Goal: Task Accomplishment & Management: Complete application form

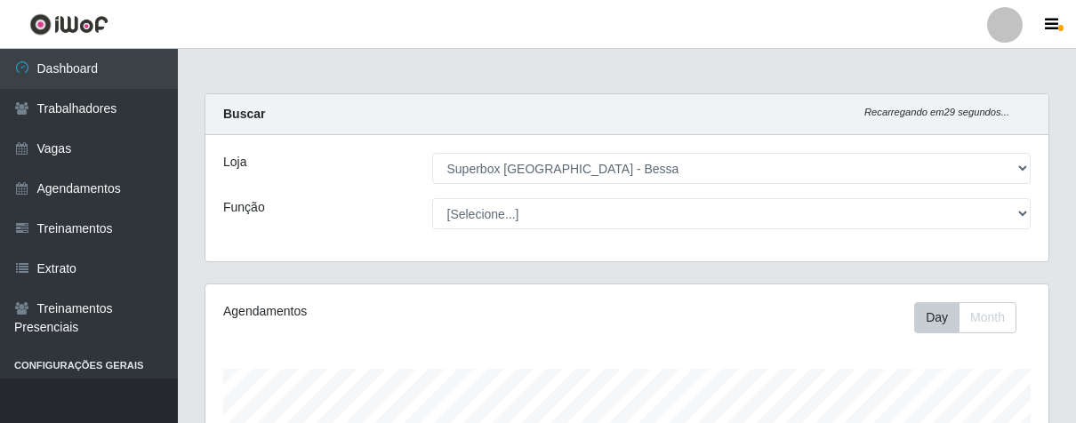
select select "206"
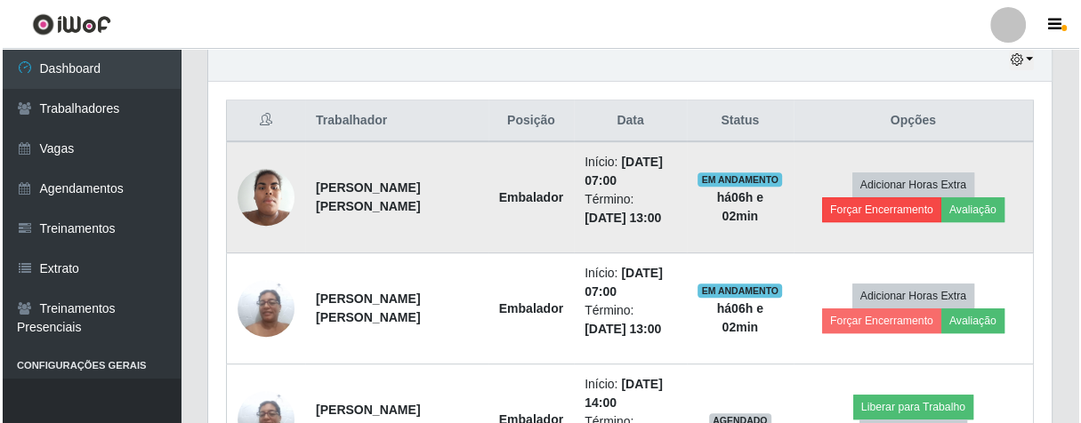
scroll to position [368, 842]
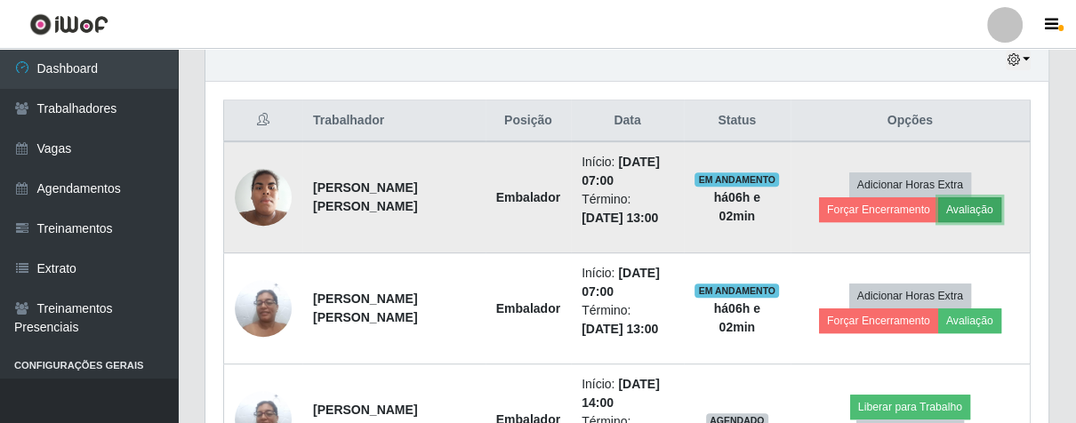
click at [969, 206] on button "Avaliação" at bounding box center [970, 210] width 63 height 25
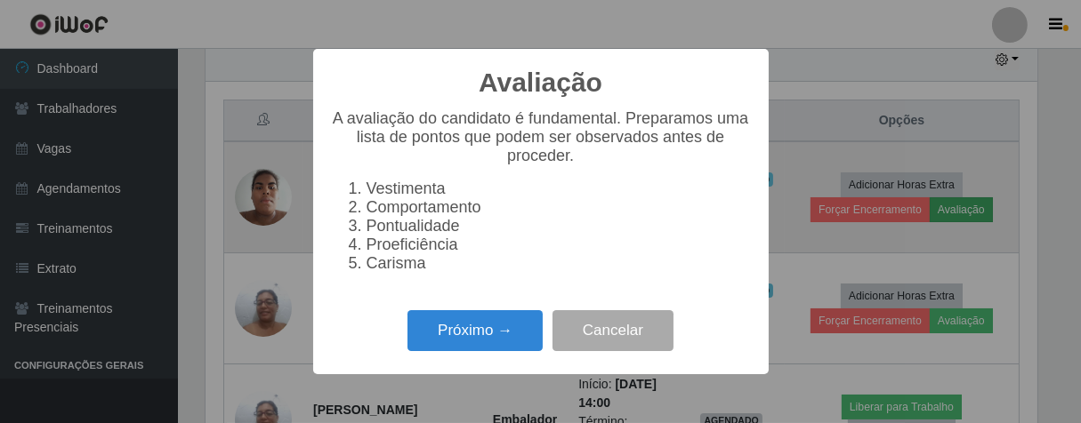
scroll to position [368, 833]
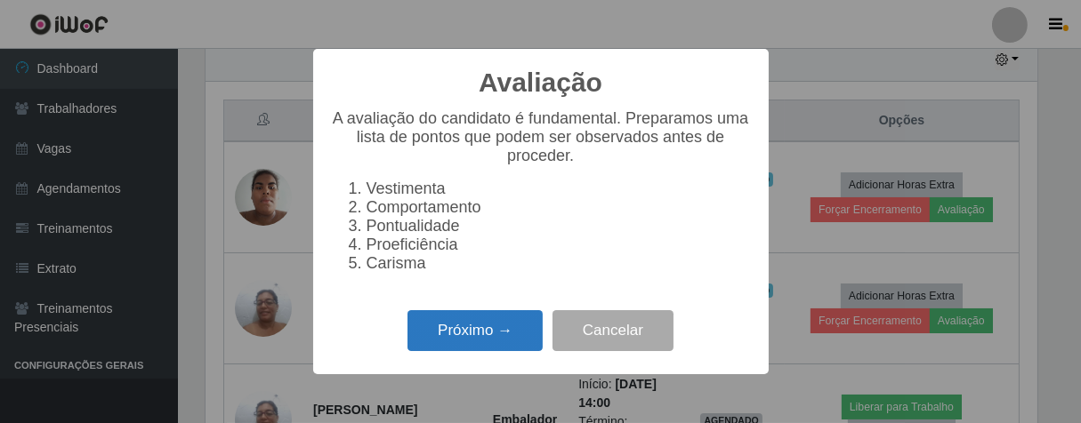
click at [502, 334] on button "Próximo →" at bounding box center [474, 331] width 135 height 42
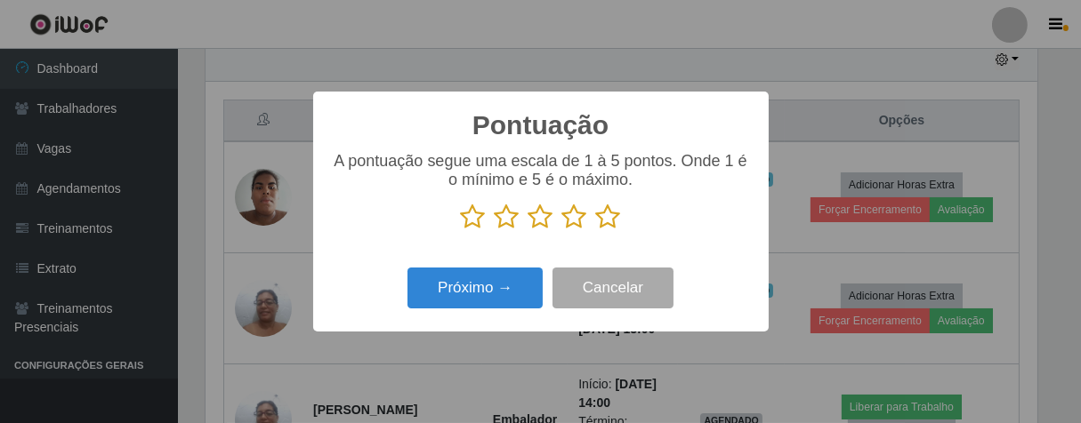
click at [615, 225] on icon at bounding box center [608, 217] width 25 height 27
click at [596, 230] on input "radio" at bounding box center [596, 230] width 0 height 0
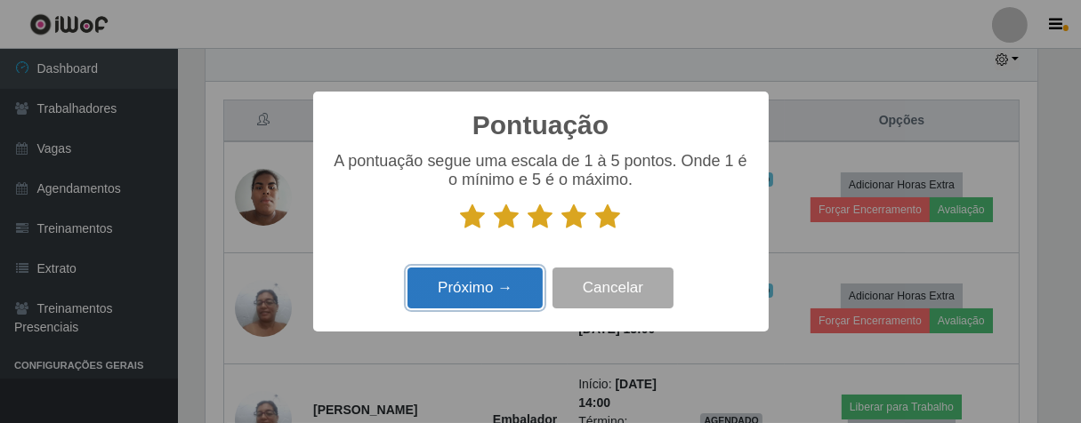
click at [513, 276] on button "Próximo →" at bounding box center [474, 289] width 135 height 42
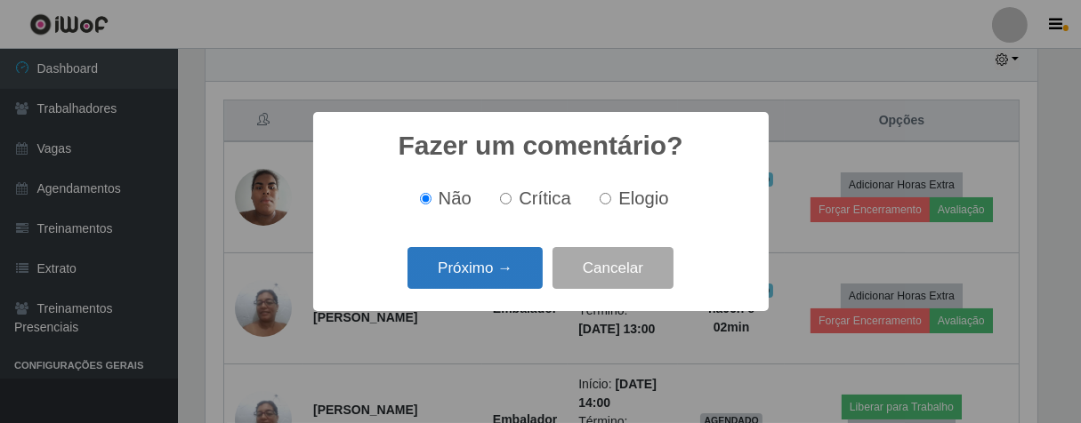
click at [513, 276] on button "Próximo →" at bounding box center [474, 268] width 135 height 42
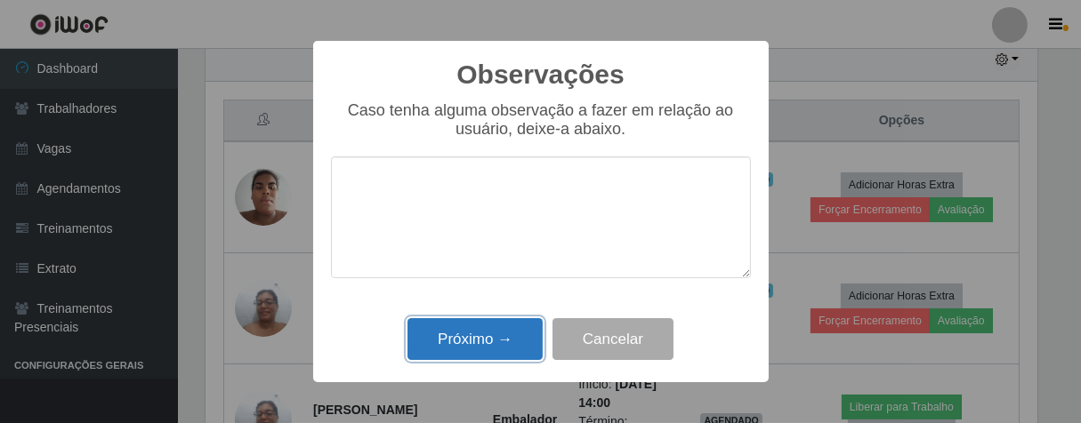
click at [502, 334] on button "Próximo →" at bounding box center [474, 339] width 135 height 42
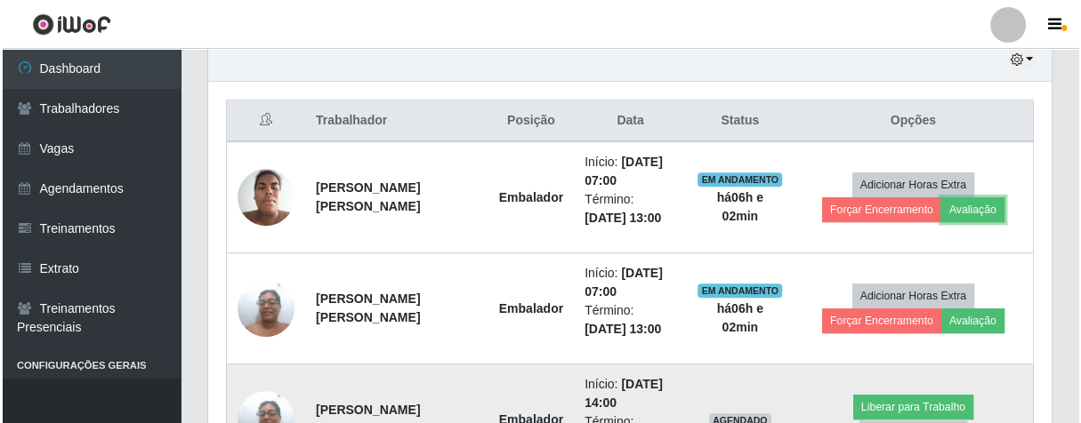
scroll to position [737, 0]
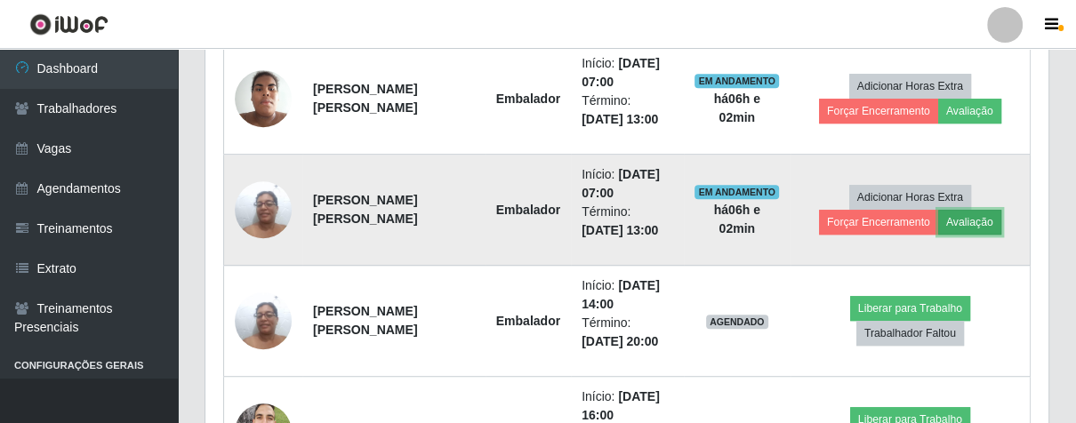
click at [958, 218] on button "Avaliação" at bounding box center [970, 222] width 63 height 25
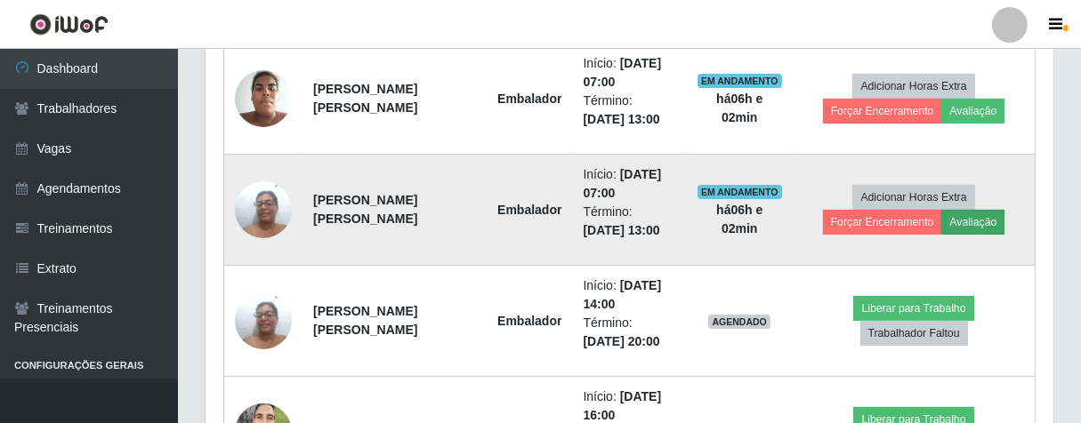
scroll to position [368, 833]
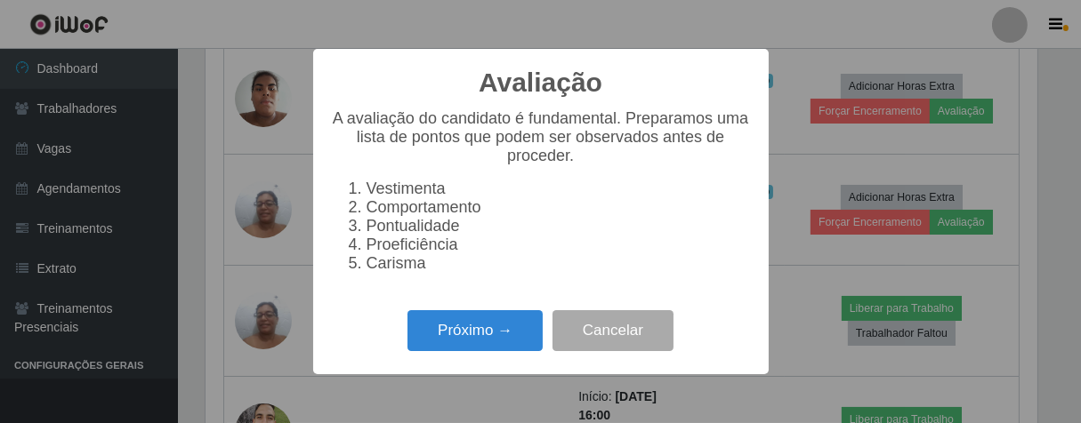
click at [504, 318] on div "Próximo → Cancelar" at bounding box center [541, 330] width 420 height 51
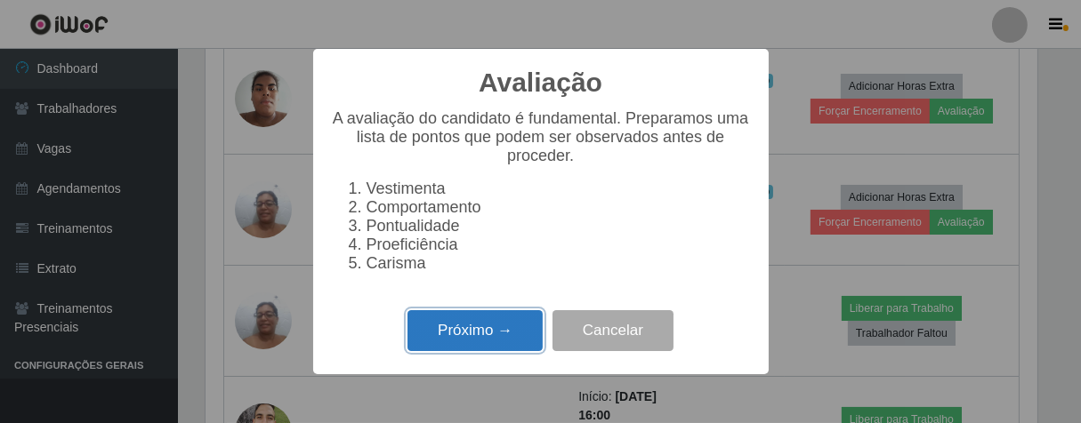
click at [491, 346] on button "Próximo →" at bounding box center [474, 331] width 135 height 42
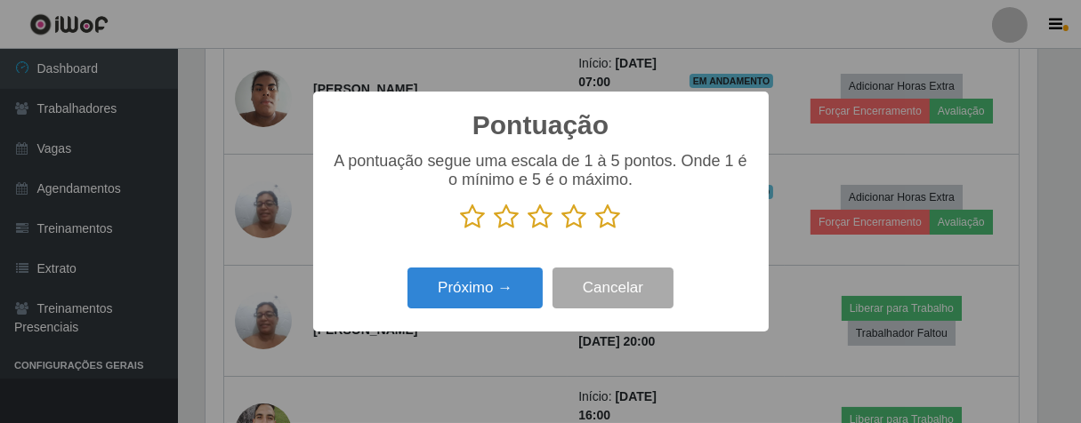
scroll to position [889278, 888816]
click at [612, 222] on icon at bounding box center [608, 217] width 25 height 27
click at [596, 230] on input "radio" at bounding box center [596, 230] width 0 height 0
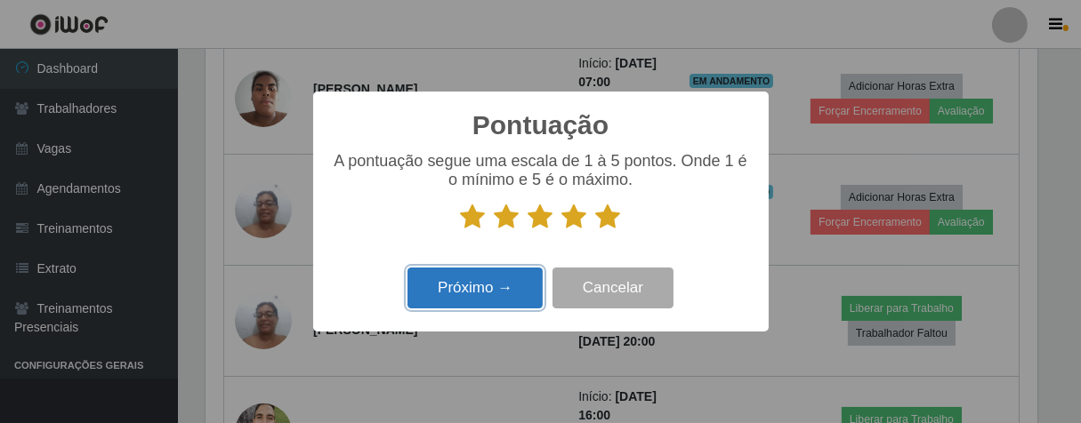
click at [527, 282] on button "Próximo →" at bounding box center [474, 289] width 135 height 42
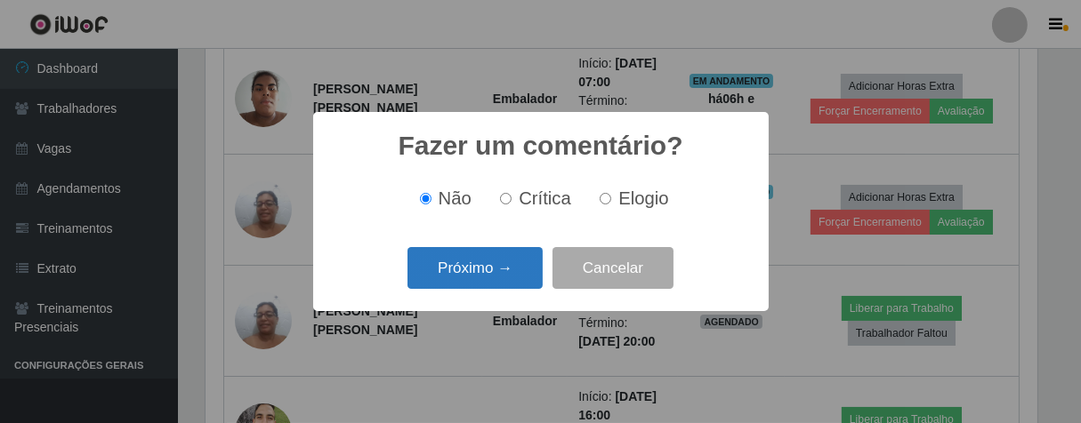
click at [520, 276] on button "Próximo →" at bounding box center [474, 268] width 135 height 42
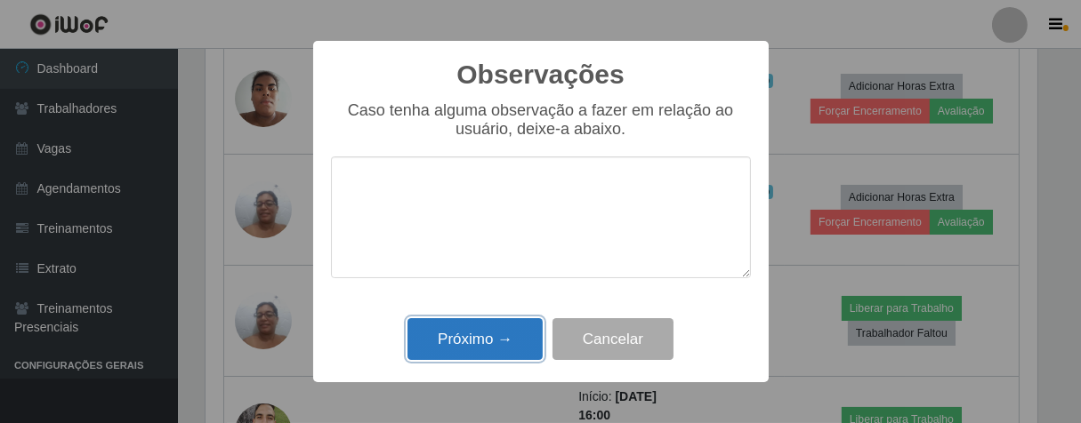
click at [477, 327] on button "Próximo →" at bounding box center [474, 339] width 135 height 42
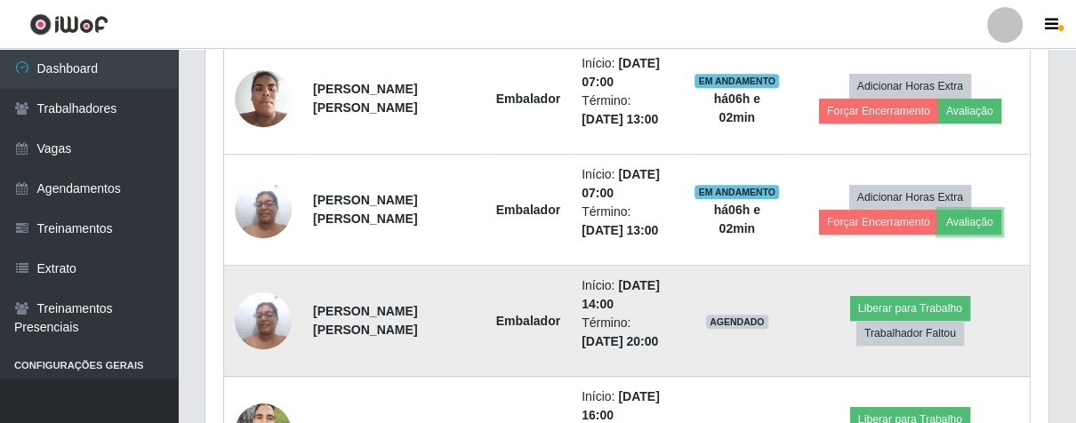
scroll to position [368, 842]
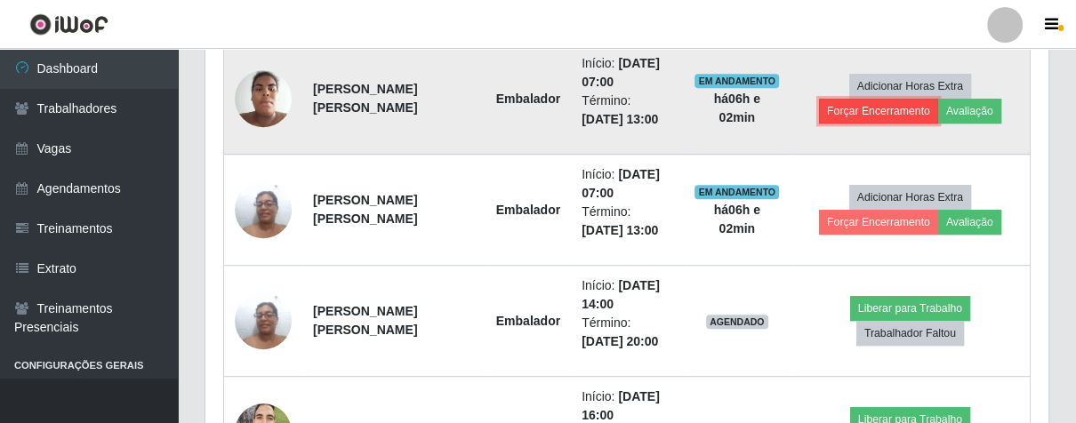
click at [845, 117] on button "Forçar Encerramento" at bounding box center [878, 111] width 119 height 25
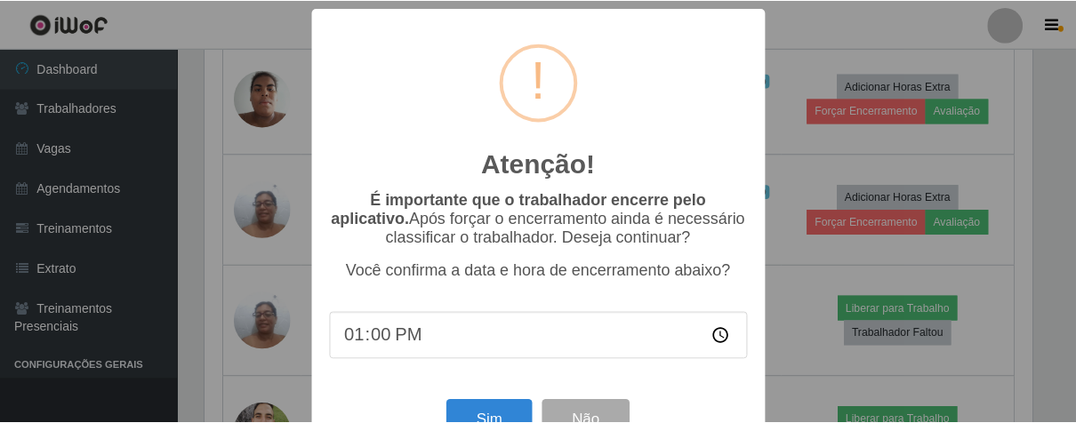
scroll to position [61, 0]
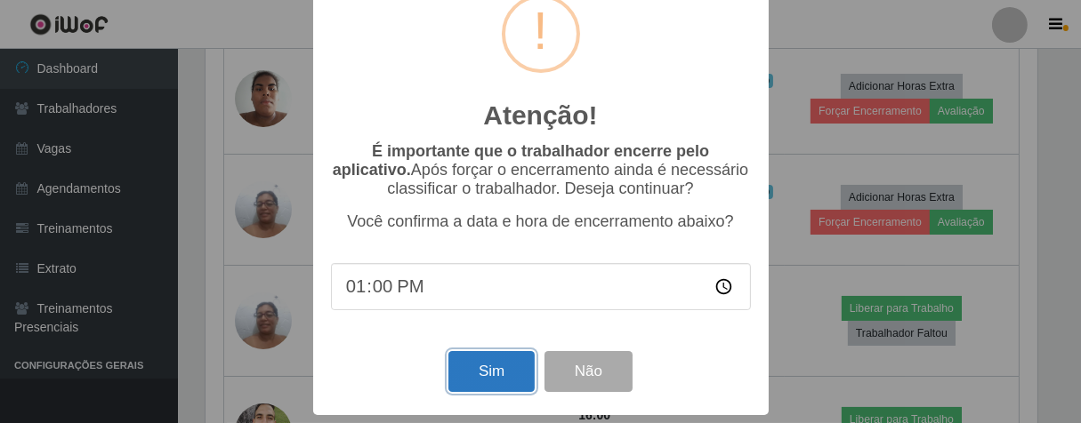
click at [484, 377] on button "Sim" at bounding box center [491, 372] width 86 height 42
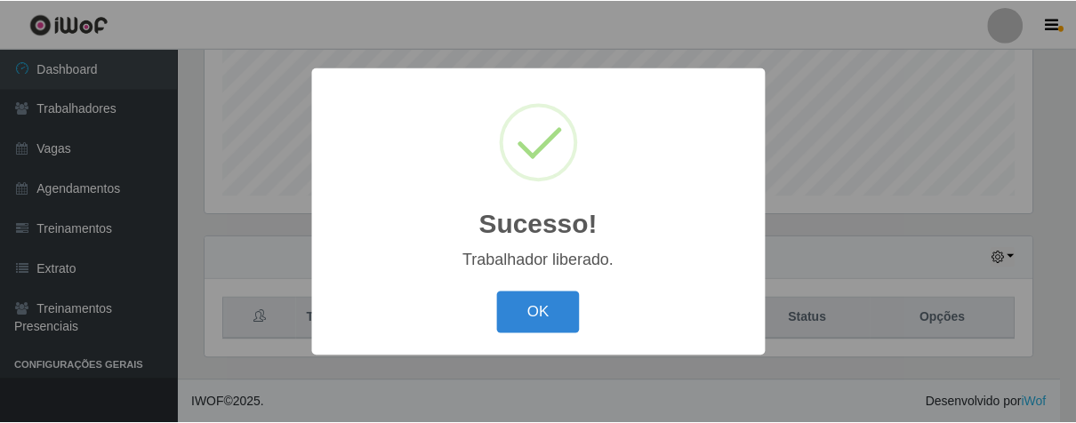
scroll to position [368, 833]
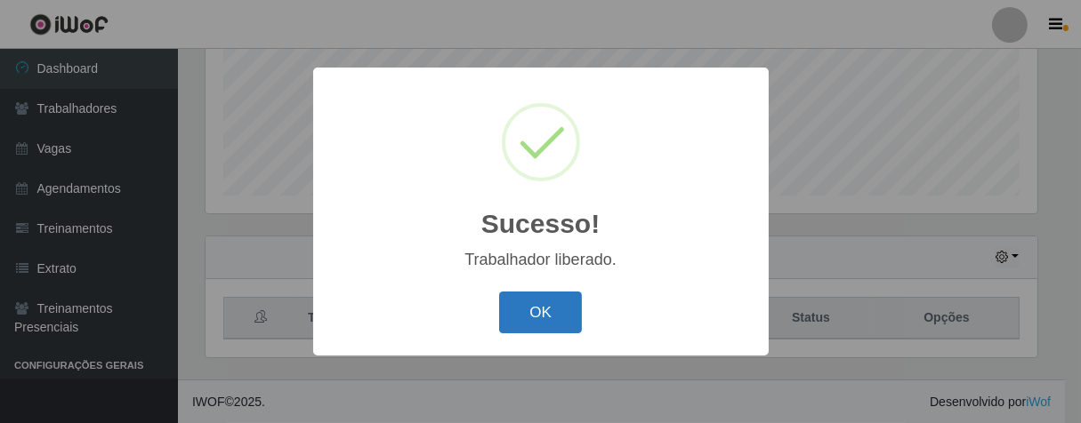
click at [546, 326] on button "OK" at bounding box center [540, 313] width 83 height 42
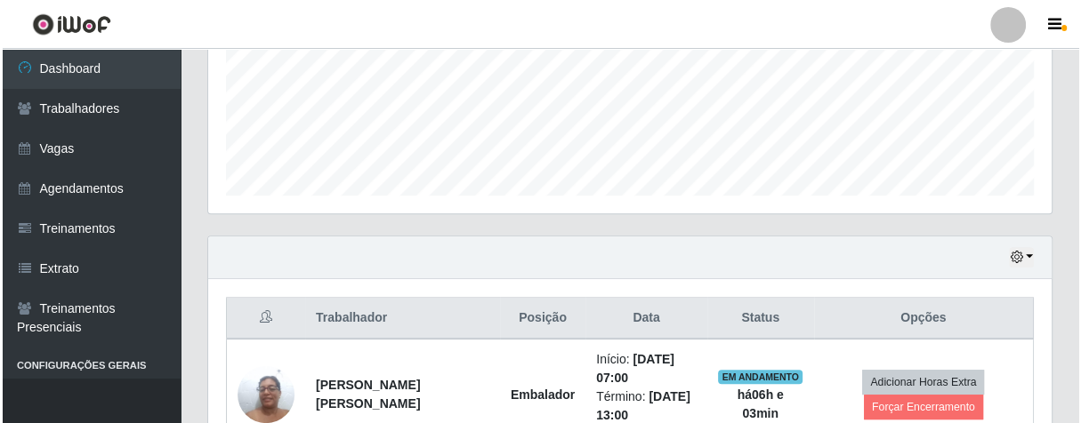
scroll to position [638, 0]
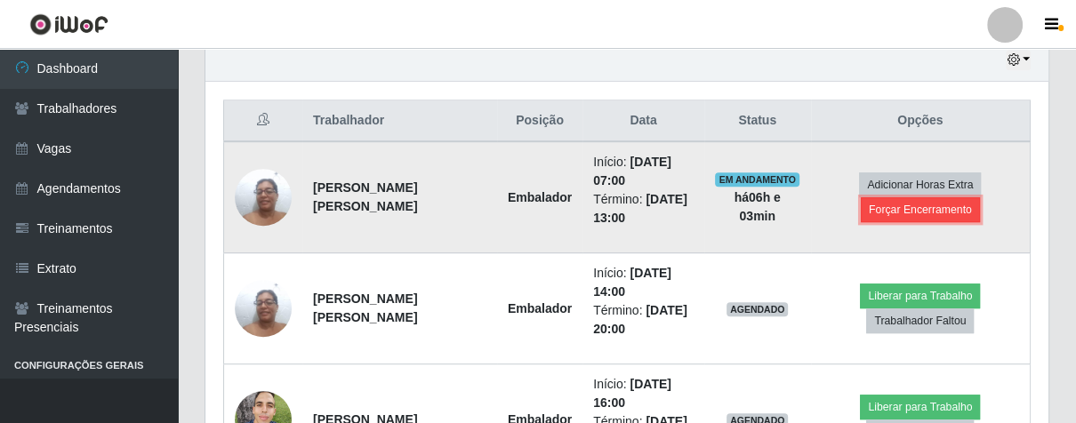
click at [883, 212] on button "Forçar Encerramento" at bounding box center [920, 210] width 119 height 25
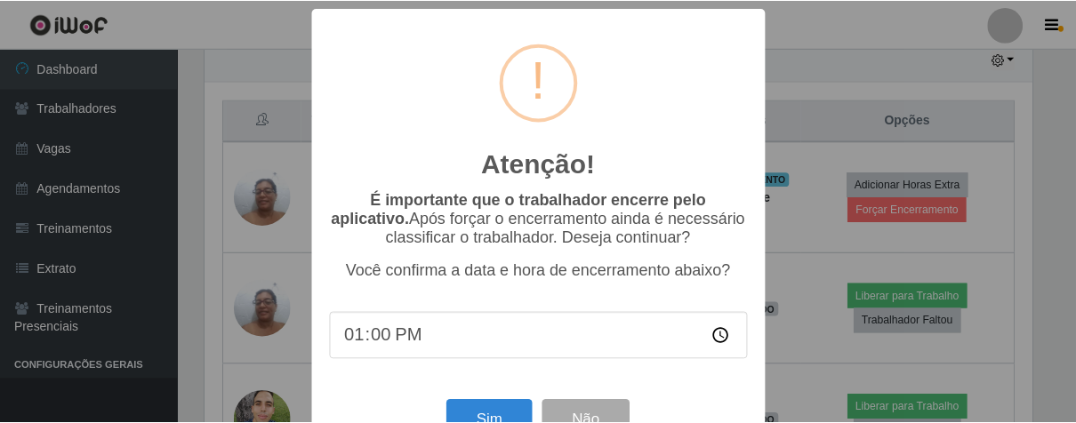
scroll to position [61, 0]
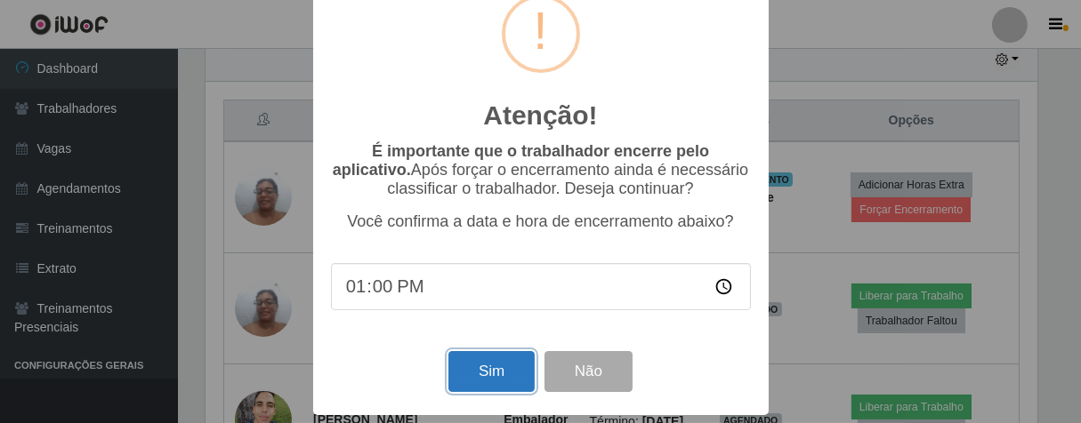
click at [466, 360] on button "Sim" at bounding box center [491, 372] width 86 height 42
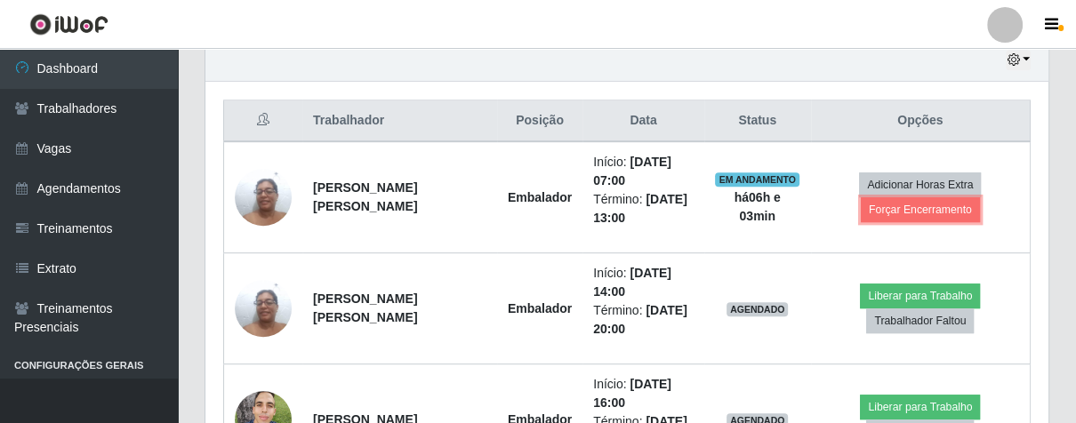
scroll to position [0, 0]
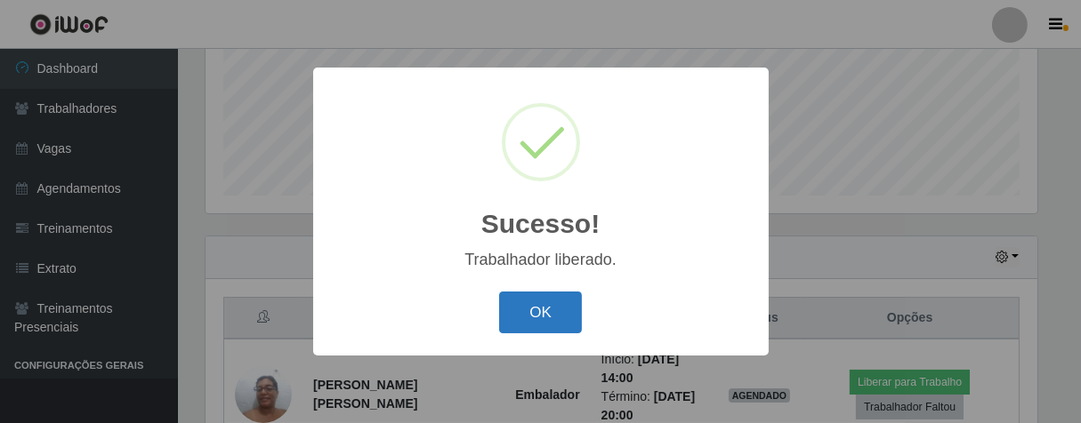
click at [534, 311] on button "OK" at bounding box center [540, 313] width 83 height 42
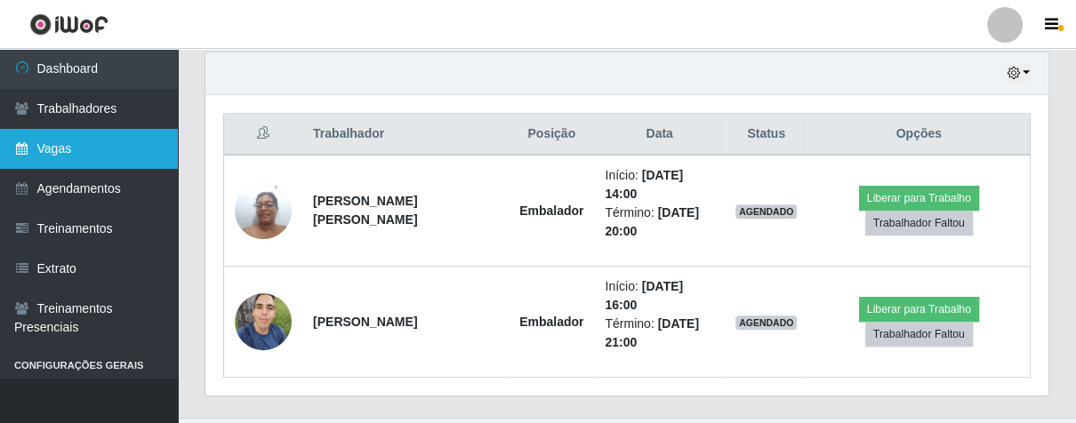
click at [57, 147] on link "Vagas" at bounding box center [89, 149] width 178 height 40
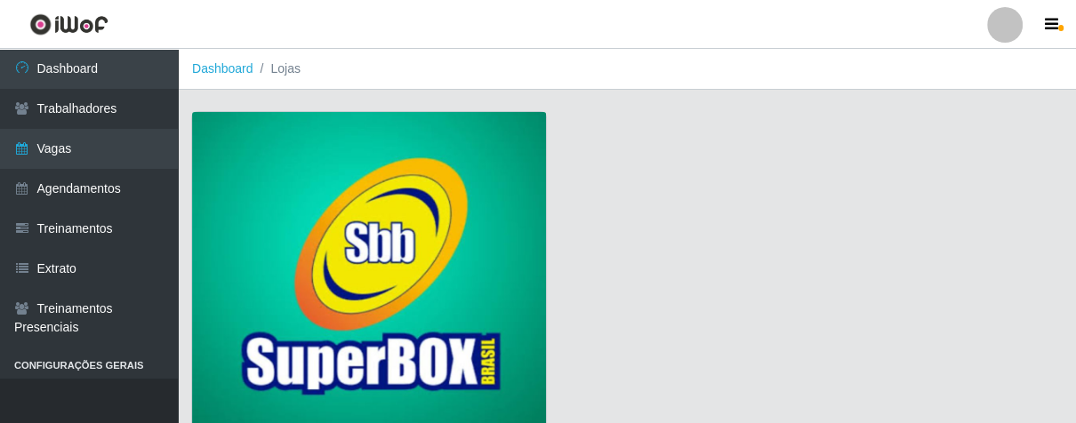
click at [238, 194] on img at bounding box center [369, 273] width 354 height 322
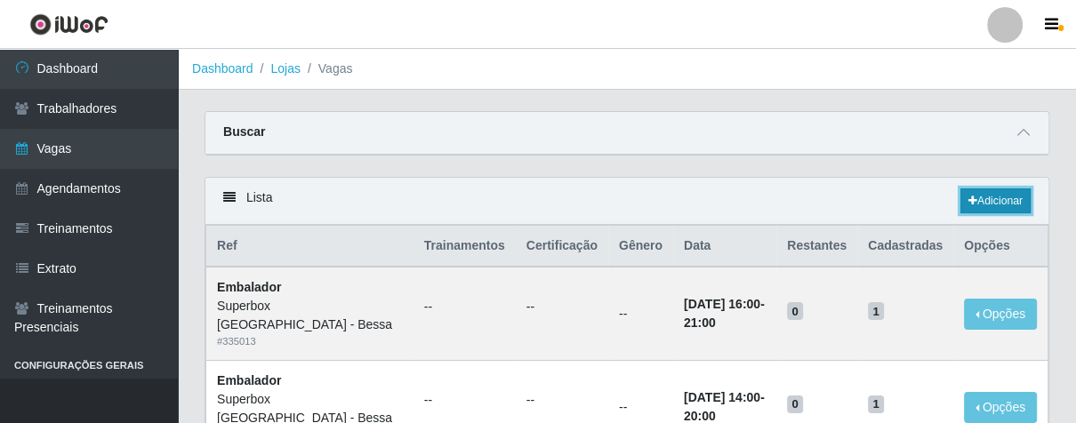
click at [991, 200] on link "Adicionar" at bounding box center [996, 201] width 70 height 25
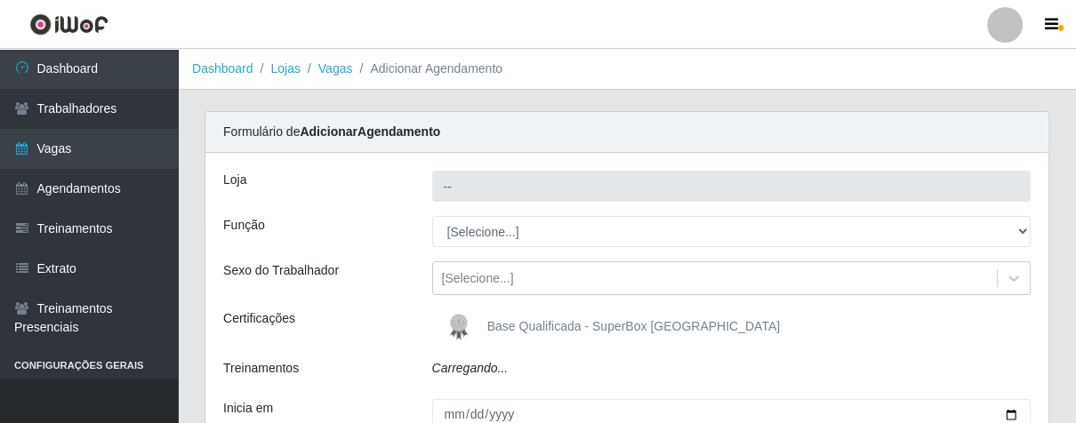
type input "Superbox [GEOGRAPHIC_DATA] - Bessa"
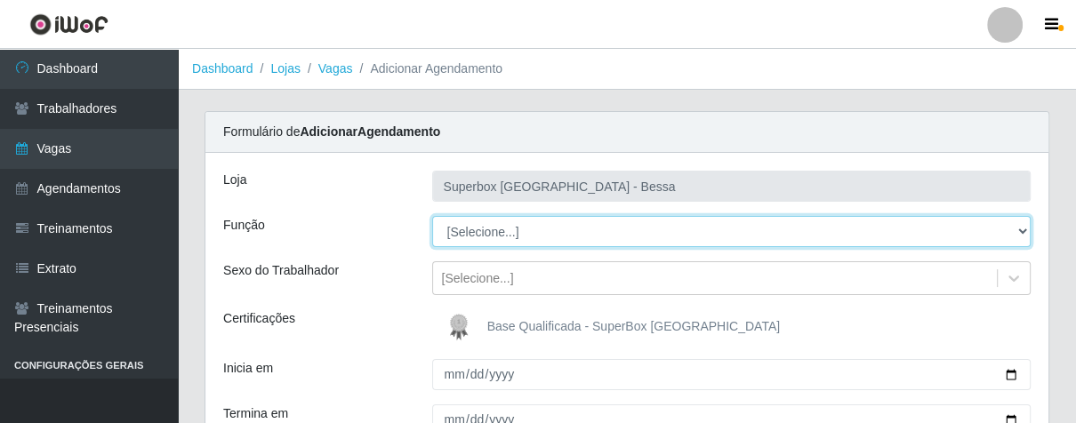
click at [1021, 238] on select "[Selecione...] ASG ASG + ASG ++ Embalador Embalador + Embalador ++ Operador de …" at bounding box center [732, 231] width 600 height 31
select select "1"
click at [432, 216] on select "[Selecione...] ASG ASG + ASG ++ Embalador Embalador + Embalador ++ Operador de …" at bounding box center [732, 231] width 600 height 31
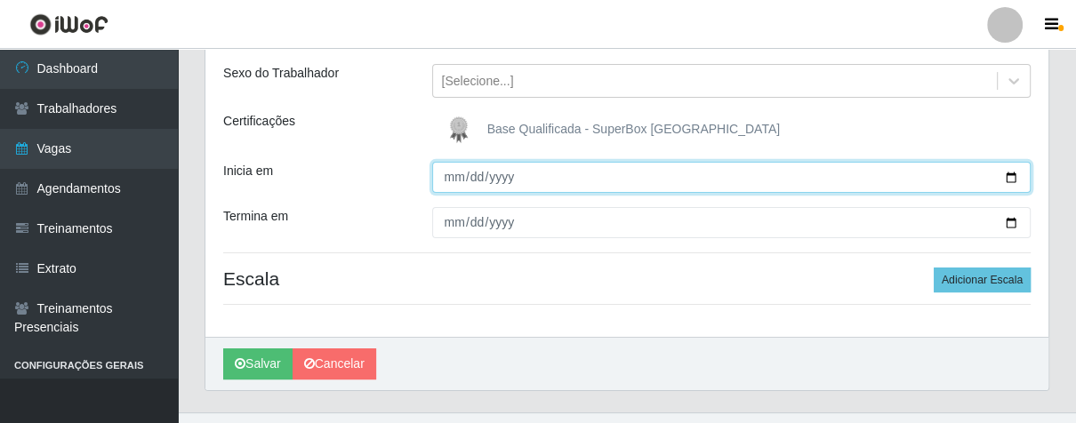
click at [453, 176] on input "Inicia em" at bounding box center [732, 177] width 600 height 31
click at [471, 170] on input "Inicia em" at bounding box center [732, 177] width 600 height 31
type input "[DATE]"
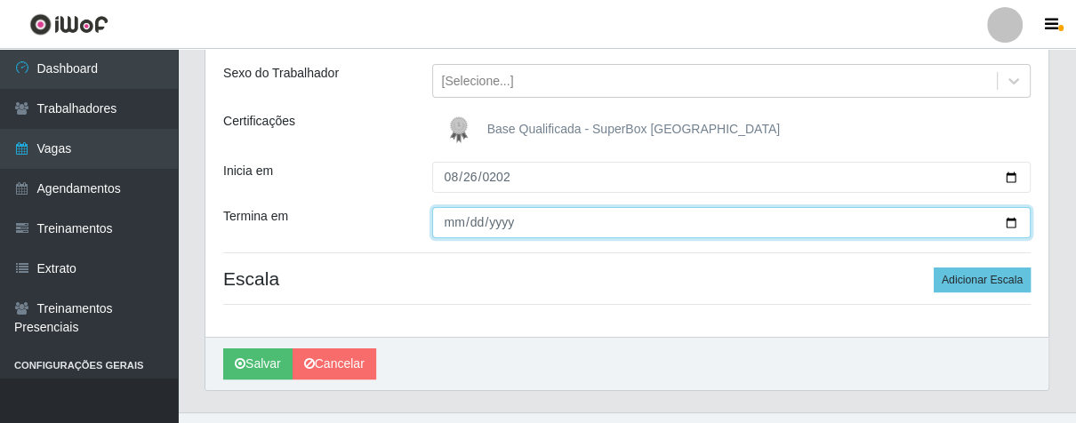
click at [452, 222] on input "Termina em" at bounding box center [732, 222] width 600 height 31
type input "[DATE]"
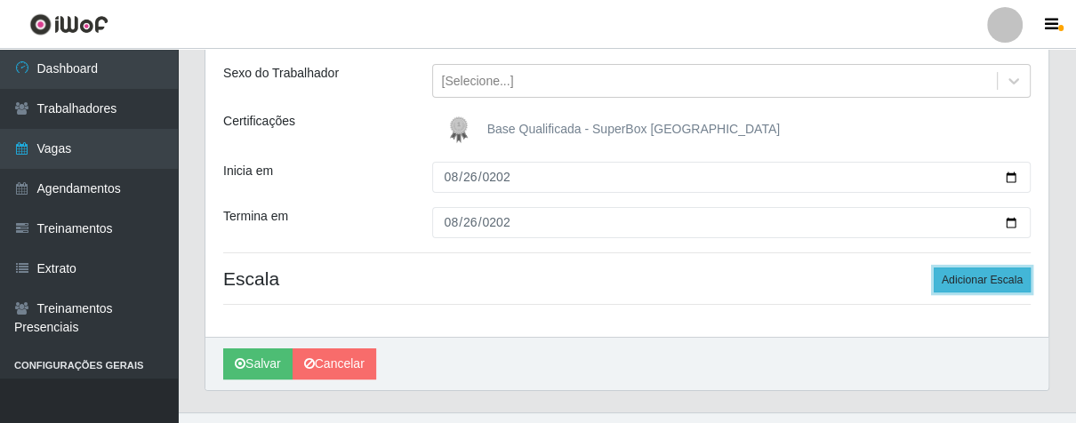
click at [952, 270] on button "Adicionar Escala" at bounding box center [982, 280] width 97 height 25
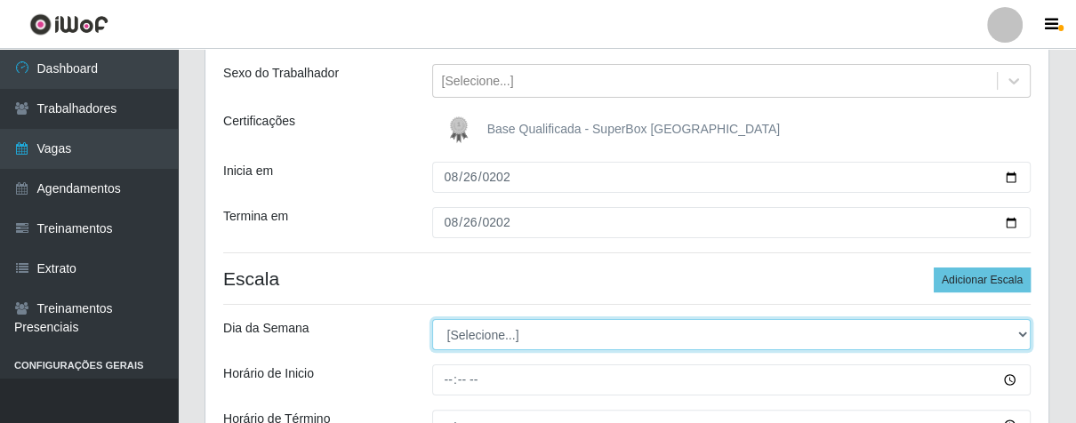
click at [1021, 336] on select "[Selecione...] Segunda Terça Quarta Quinta Sexta Sábado Domingo" at bounding box center [732, 334] width 600 height 31
select select "2"
click at [432, 319] on select "[Selecione...] Segunda Terça Quarta Quinta Sexta Sábado Domingo" at bounding box center [732, 334] width 600 height 31
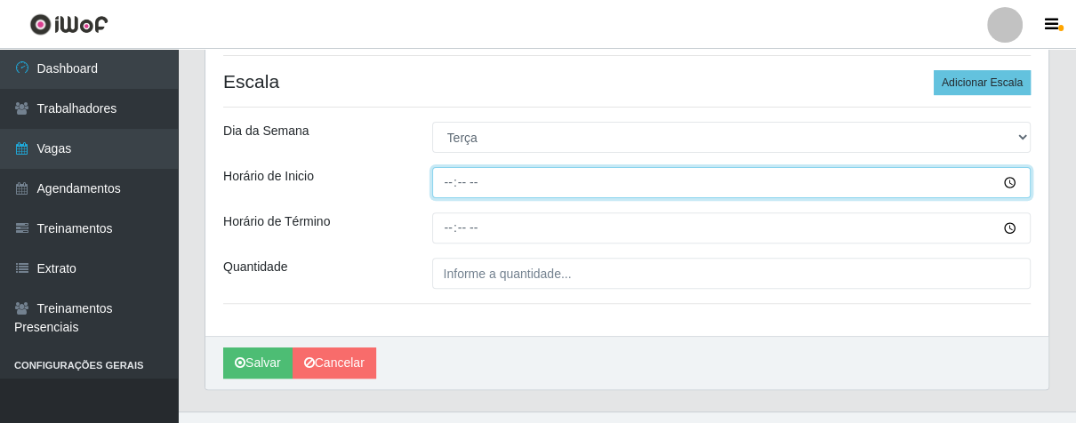
click at [442, 179] on input "Horário de Inicio" at bounding box center [732, 182] width 600 height 31
type input "07:00"
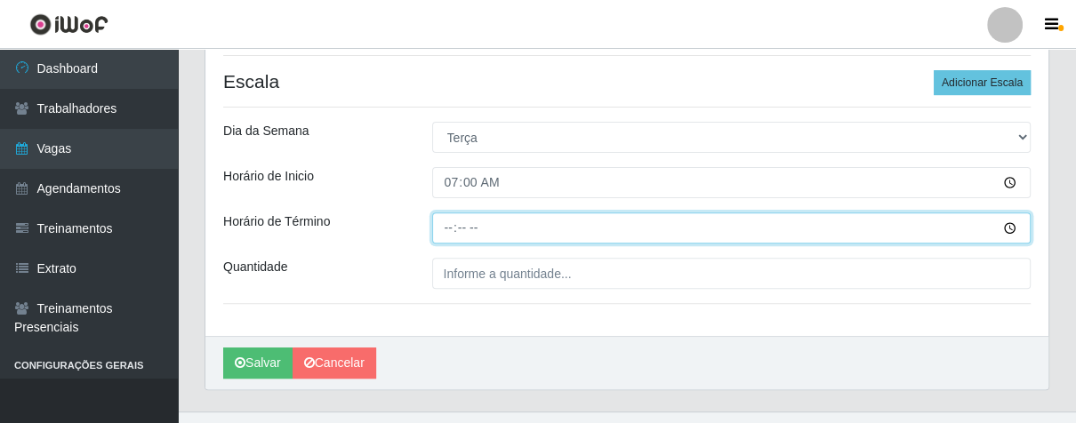
click at [441, 227] on input "Horário de Término" at bounding box center [732, 228] width 600 height 31
type input "13:00"
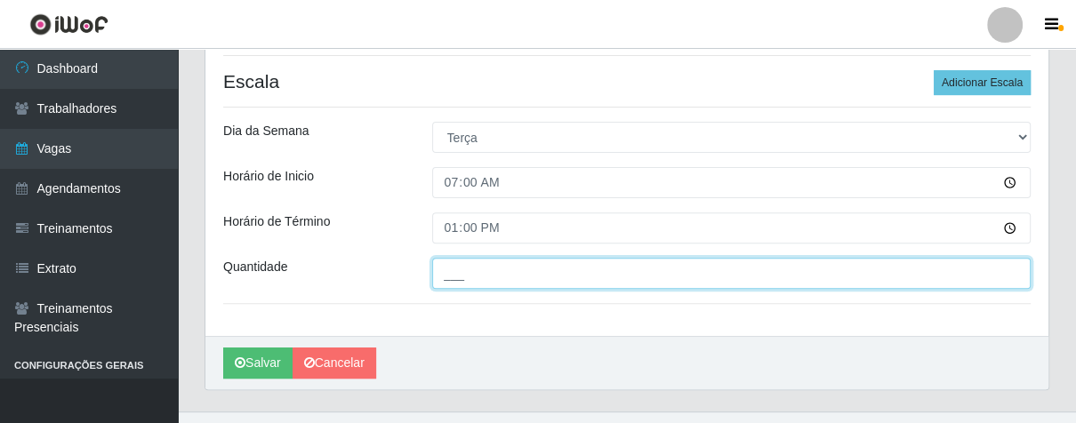
drag, startPoint x: 473, startPoint y: 270, endPoint x: 491, endPoint y: 283, distance: 21.7
click at [481, 278] on input "___" at bounding box center [732, 273] width 600 height 31
type input "02_"
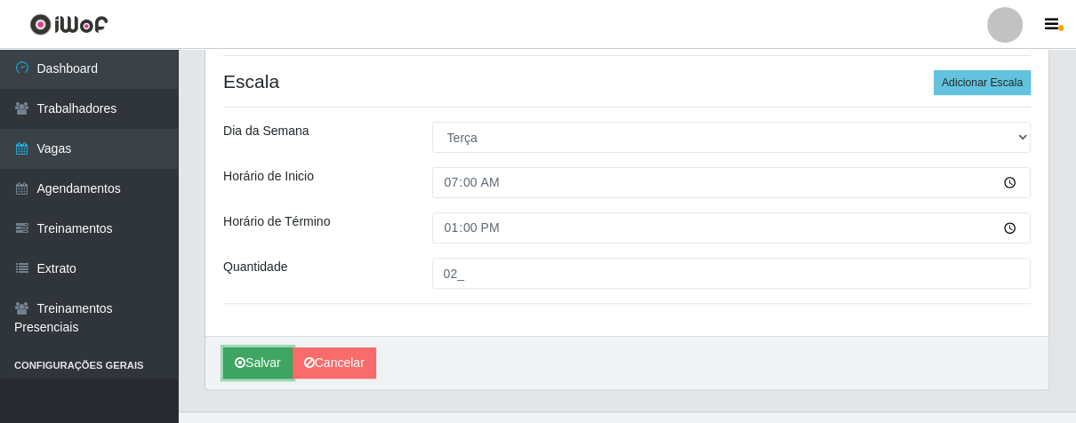
click at [247, 359] on button "Salvar" at bounding box center [257, 363] width 69 height 31
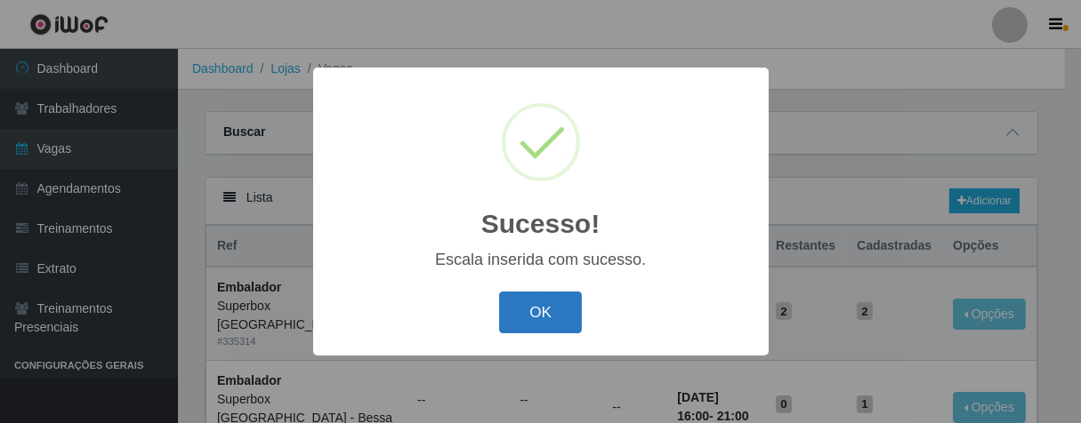
drag, startPoint x: 552, startPoint y: 328, endPoint x: 562, endPoint y: 304, distance: 26.3
click at [562, 304] on button "OK" at bounding box center [540, 313] width 83 height 42
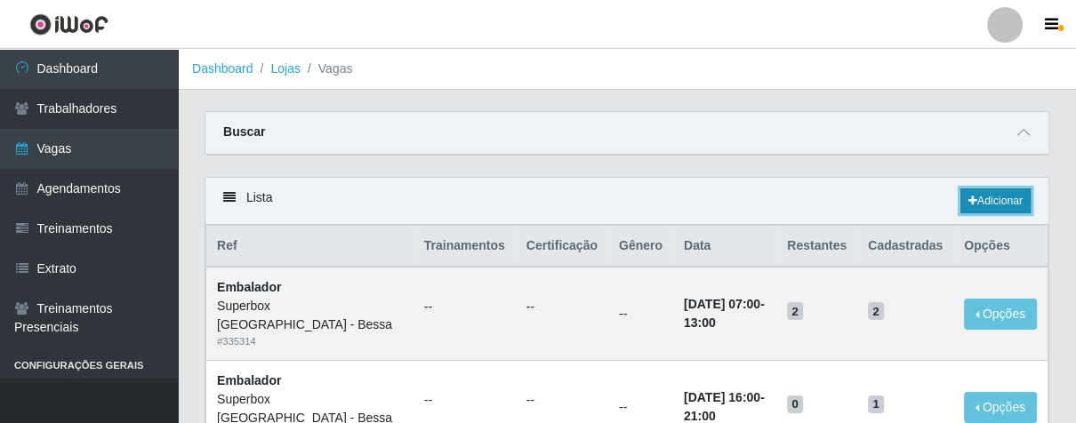
click at [1006, 202] on link "Adicionar" at bounding box center [996, 201] width 70 height 25
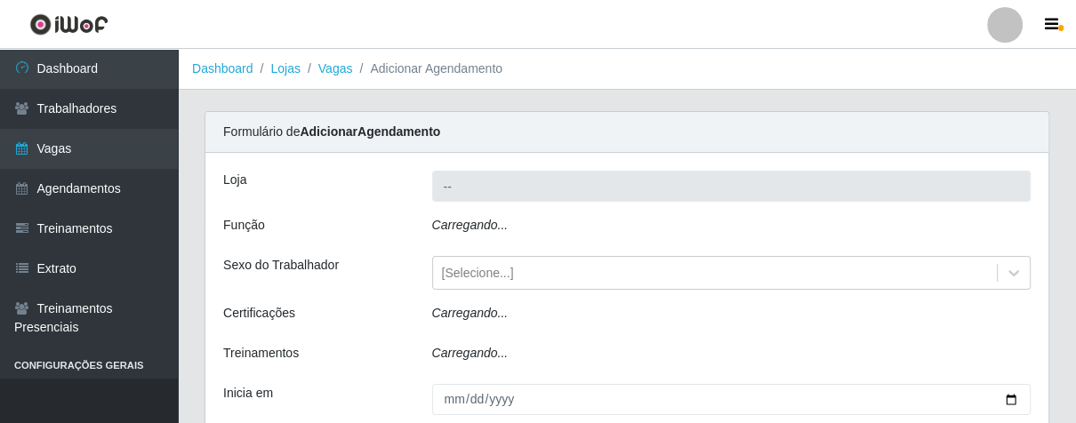
type input "Superbox [GEOGRAPHIC_DATA] - Bessa"
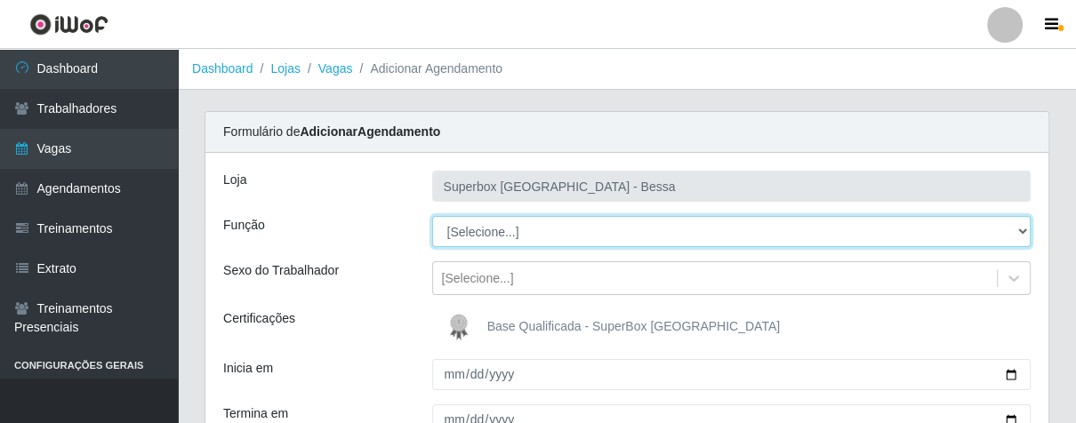
click at [1021, 226] on select "[Selecione...] ASG ASG + ASG ++ Embalador Embalador + Embalador ++ Operador de …" at bounding box center [732, 231] width 600 height 31
select select "1"
click at [432, 216] on select "[Selecione...] ASG ASG + ASG ++ Embalador Embalador + Embalador ++ Operador de …" at bounding box center [732, 231] width 600 height 31
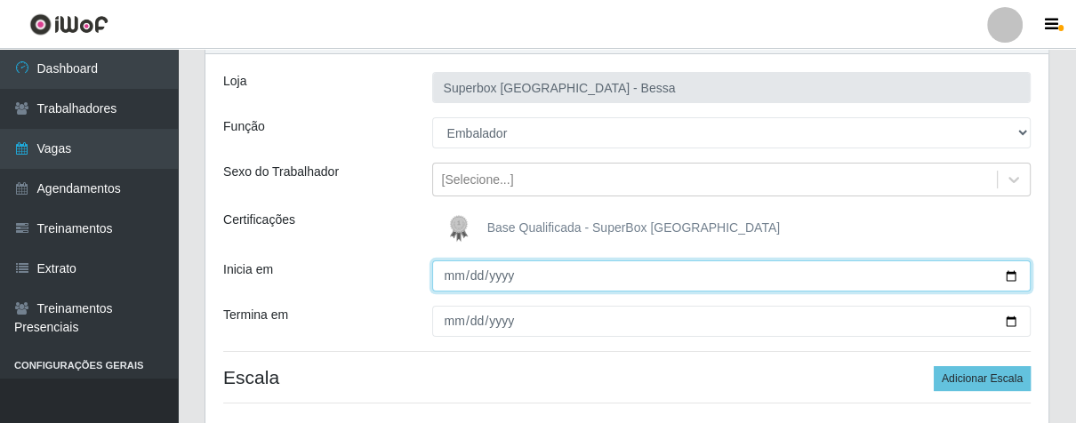
click at [456, 271] on input "Inicia em" at bounding box center [732, 276] width 600 height 31
type input "[DATE]"
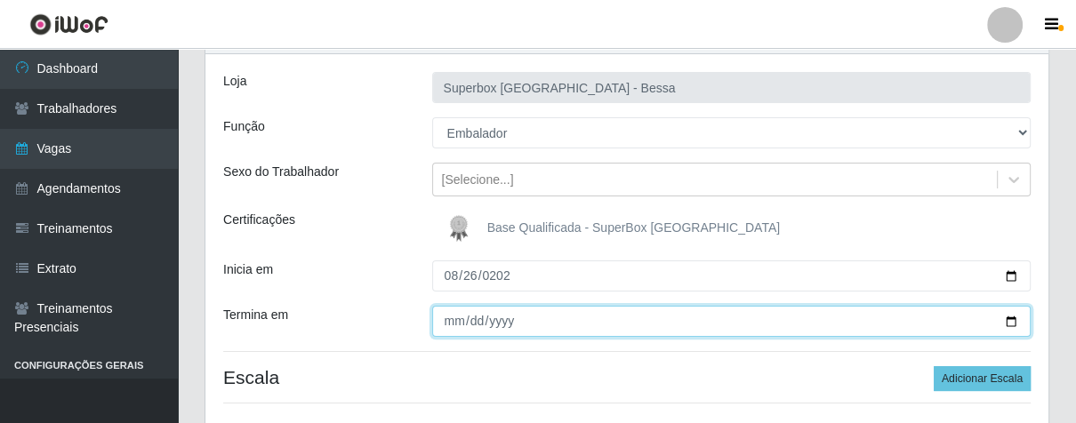
drag, startPoint x: 444, startPoint y: 320, endPoint x: 638, endPoint y: 247, distance: 207.2
click at [479, 314] on input "Termina em" at bounding box center [732, 321] width 600 height 31
type input "0022-08-26"
type input "[DATE]"
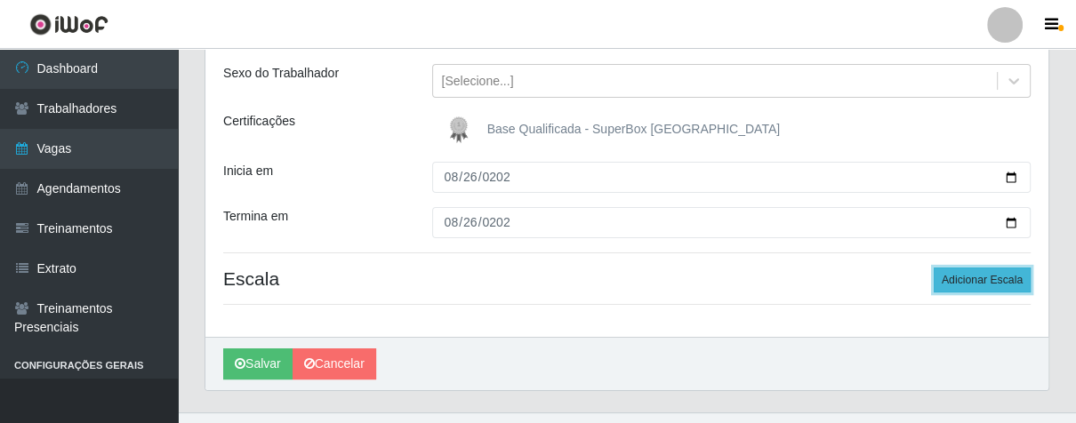
click at [968, 278] on button "Adicionar Escala" at bounding box center [982, 280] width 97 height 25
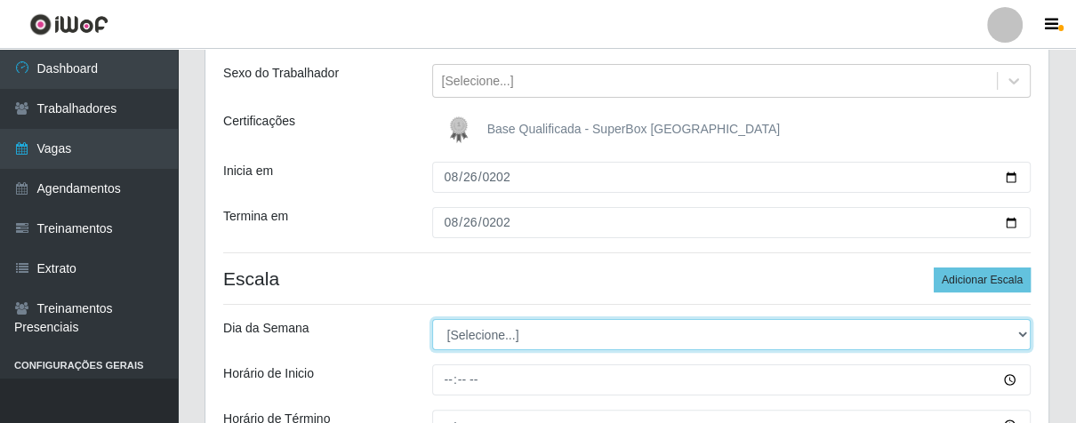
click at [1020, 335] on select "[Selecione...] Segunda Terça Quarta Quinta Sexta Sábado Domingo" at bounding box center [732, 334] width 600 height 31
select select "2"
click at [432, 319] on select "[Selecione...] Segunda Terça Quarta Quinta Sexta Sábado Domingo" at bounding box center [732, 334] width 600 height 31
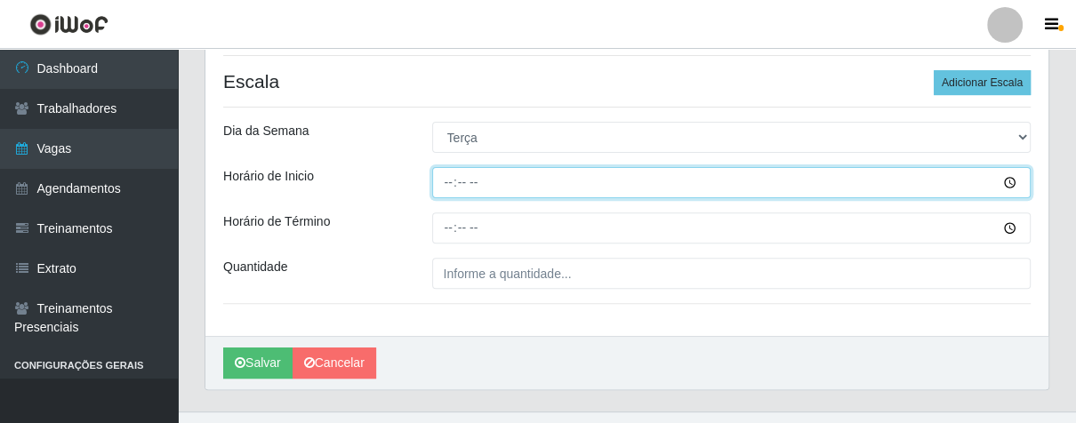
click at [446, 180] on input "Horário de Inicio" at bounding box center [732, 182] width 600 height 31
type input "14:00"
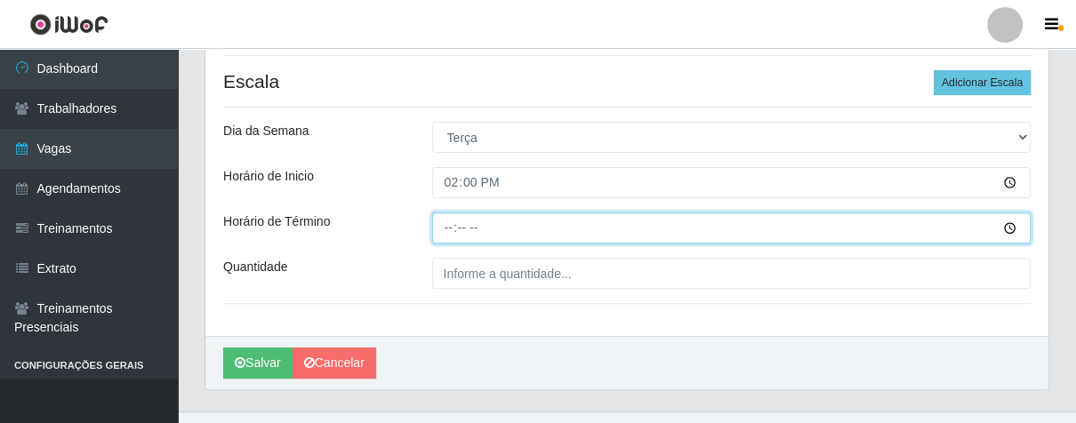
click at [441, 224] on input "Horário de Término" at bounding box center [732, 228] width 600 height 31
type input "20:00"
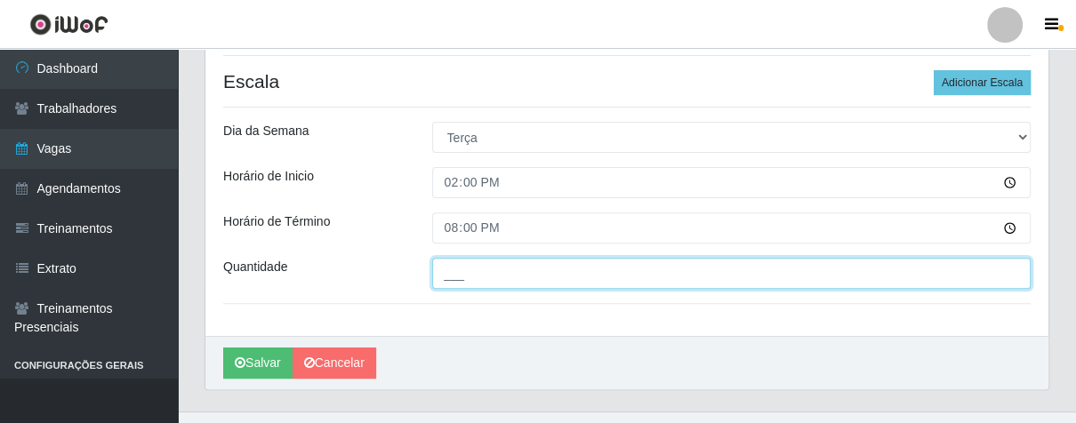
click at [520, 274] on input "___" at bounding box center [732, 273] width 600 height 31
type input "01_"
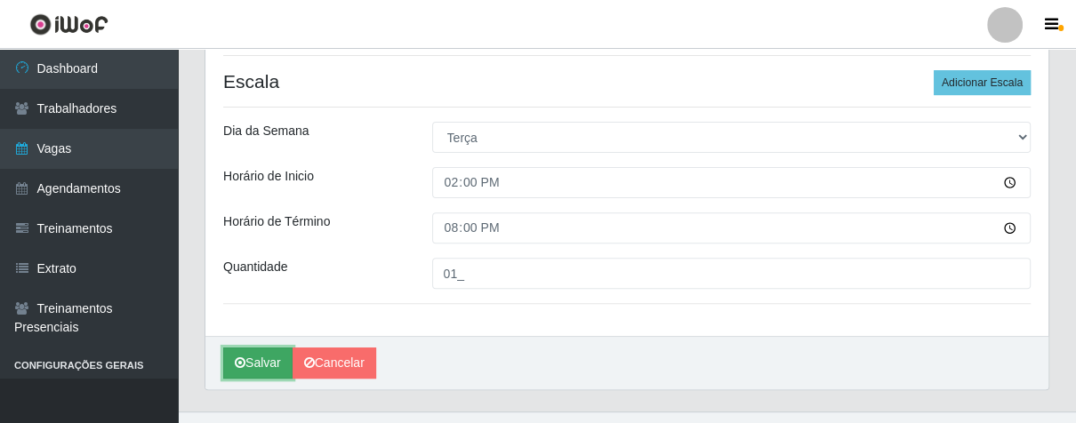
click at [279, 359] on button "Salvar" at bounding box center [257, 363] width 69 height 31
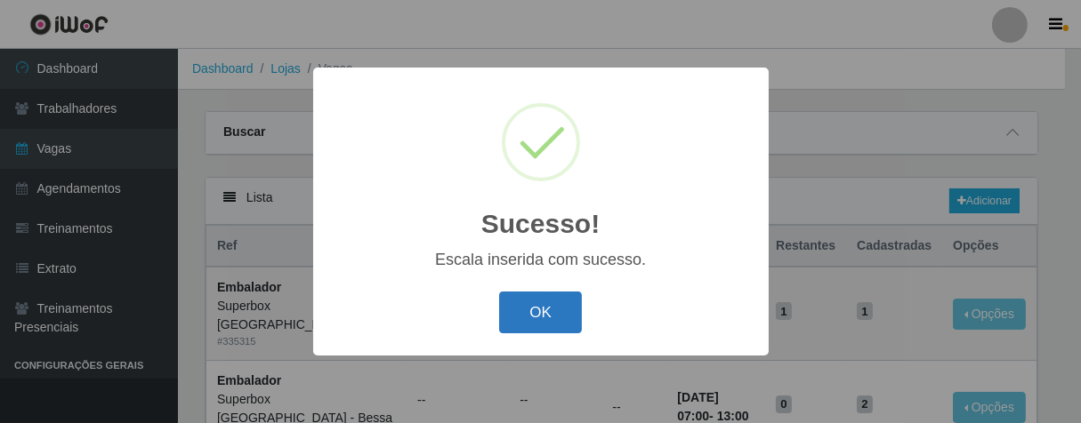
click at [542, 319] on button "OK" at bounding box center [540, 313] width 83 height 42
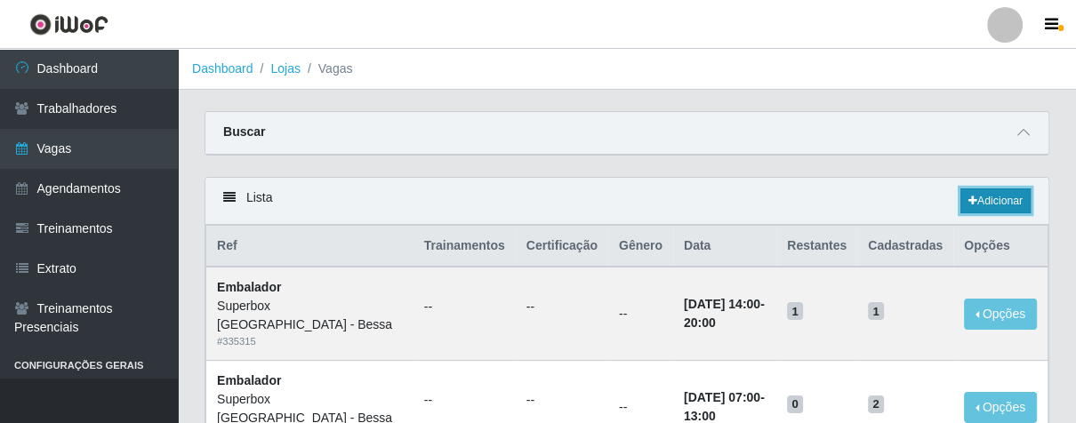
click at [980, 208] on link "Adicionar" at bounding box center [996, 201] width 70 height 25
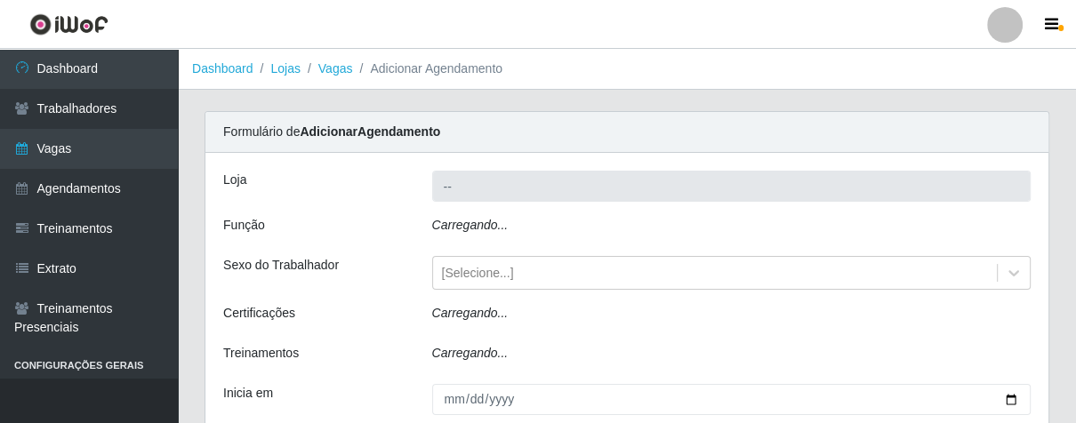
type input "Superbox [GEOGRAPHIC_DATA] - Bessa"
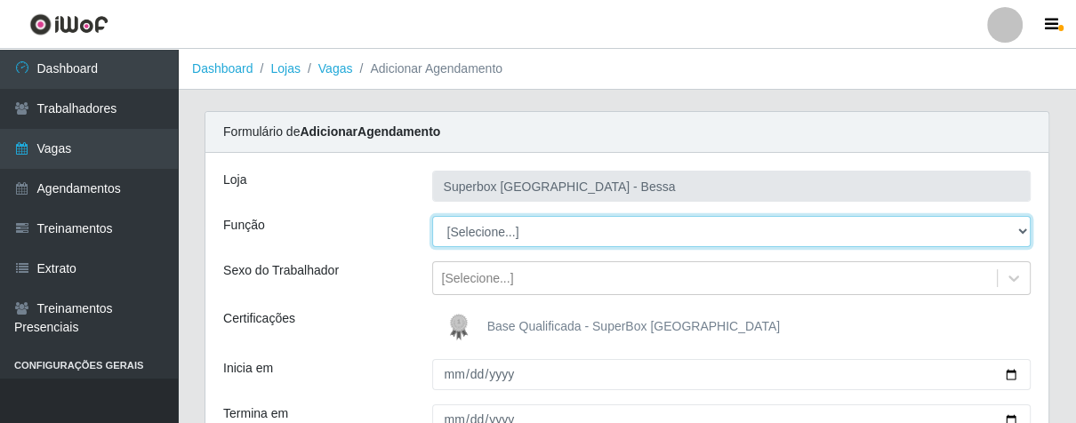
drag, startPoint x: 1015, startPoint y: 233, endPoint x: 993, endPoint y: 236, distance: 22.4
click at [1012, 234] on select "[Selecione...] ASG ASG + ASG ++ Embalador Embalador + Embalador ++ Operador de …" at bounding box center [732, 231] width 600 height 31
select select "1"
click at [432, 216] on select "[Selecione...] ASG ASG + ASG ++ Embalador Embalador + Embalador ++ Operador de …" at bounding box center [732, 231] width 600 height 31
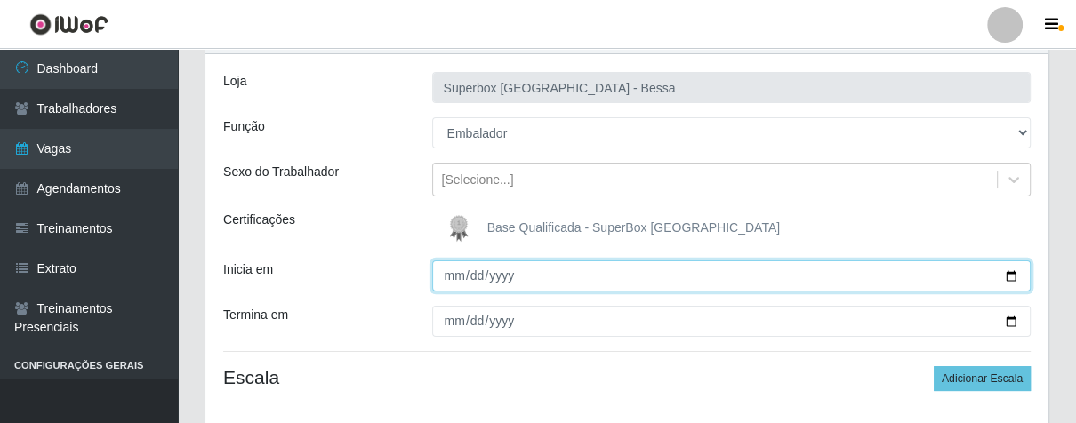
click at [460, 279] on input "Inicia em" at bounding box center [732, 276] width 600 height 31
type input "[DATE]"
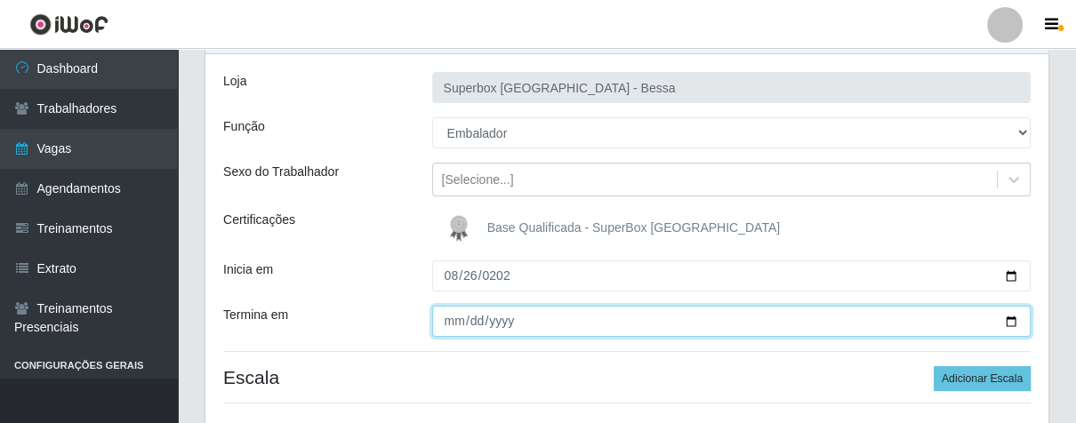
click at [451, 318] on input "Termina em" at bounding box center [732, 321] width 600 height 31
type input "[DATE]"
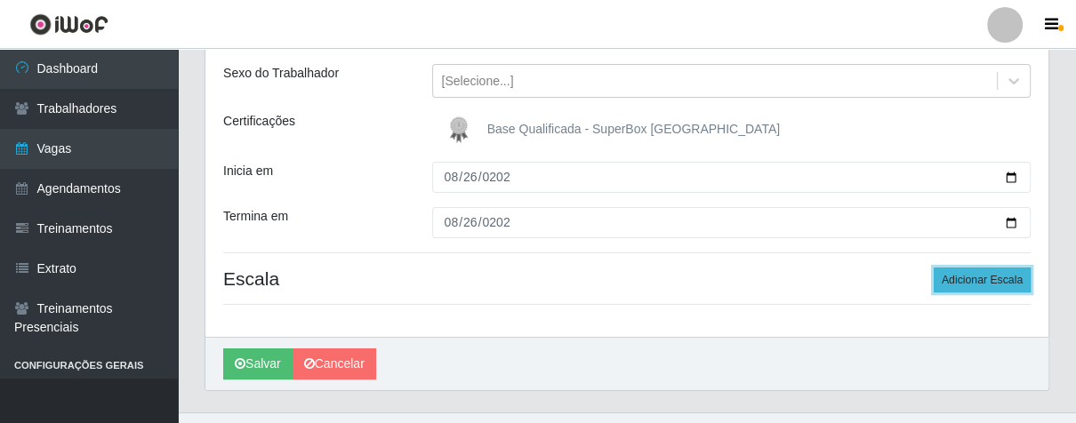
click at [973, 280] on button "Adicionar Escala" at bounding box center [982, 280] width 97 height 25
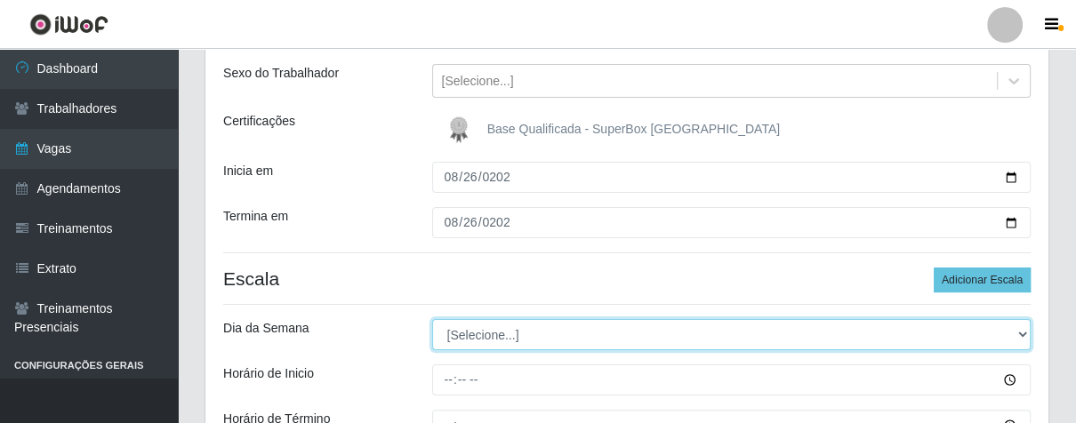
drag, startPoint x: 1013, startPoint y: 332, endPoint x: 992, endPoint y: 331, distance: 21.4
click at [1013, 331] on select "[Selecione...] Segunda Terça Quarta Quinta Sexta Sábado Domingo" at bounding box center [732, 334] width 600 height 31
select select "2"
click at [432, 319] on select "[Selecione...] Segunda Terça Quarta Quinta Sexta Sábado Domingo" at bounding box center [732, 334] width 600 height 31
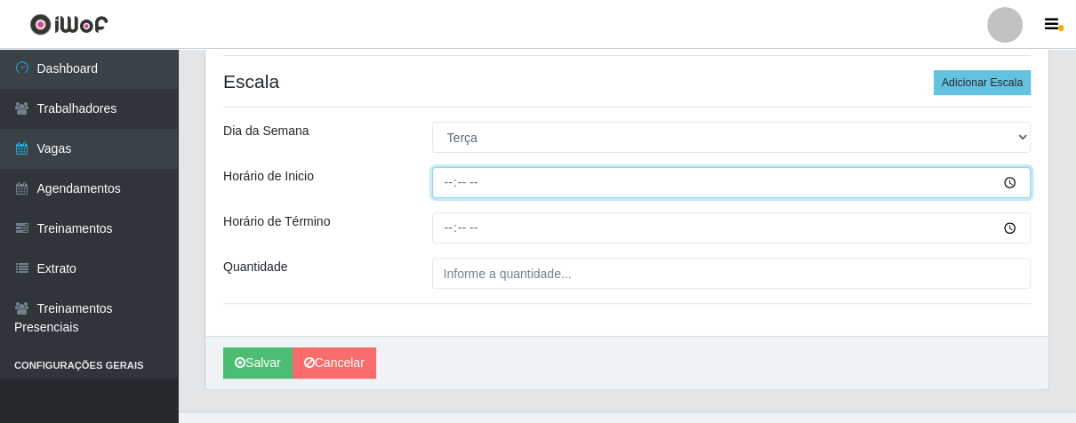
click at [448, 186] on input "Horário de Inicio" at bounding box center [732, 182] width 600 height 31
type input "16:00"
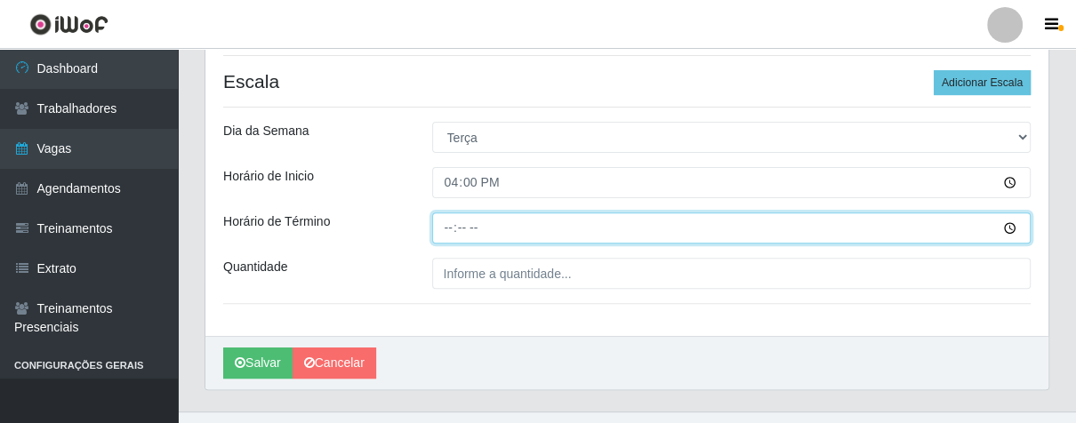
click at [447, 233] on input "Horário de Término" at bounding box center [732, 228] width 600 height 31
type input "21:00"
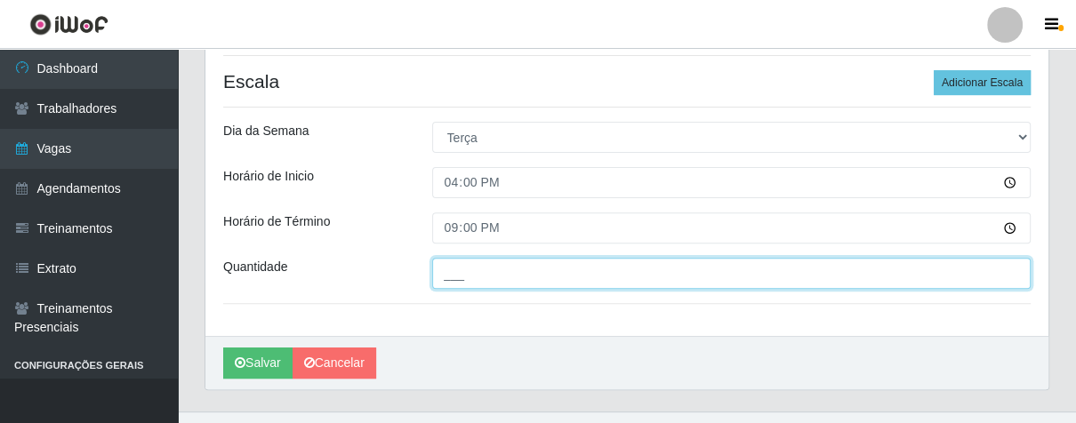
click at [520, 272] on input "___" at bounding box center [732, 273] width 600 height 31
type input "01_"
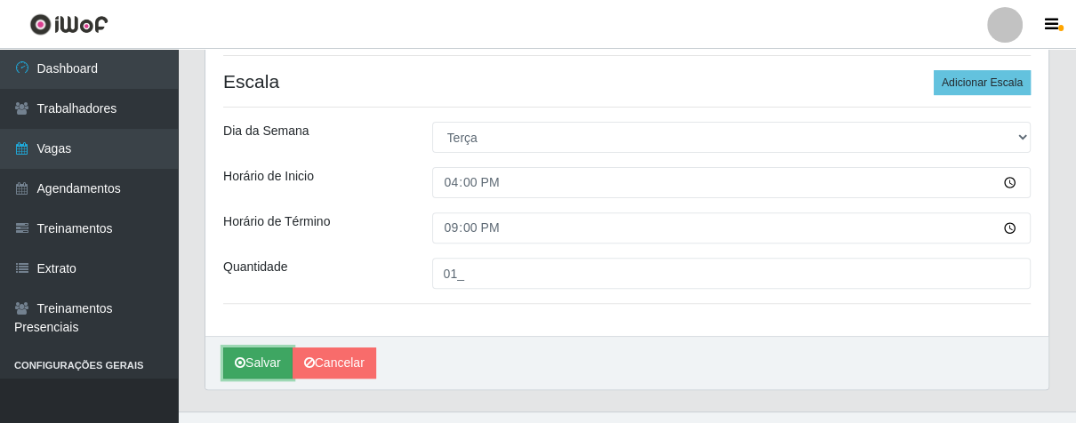
click at [256, 351] on button "Salvar" at bounding box center [257, 363] width 69 height 31
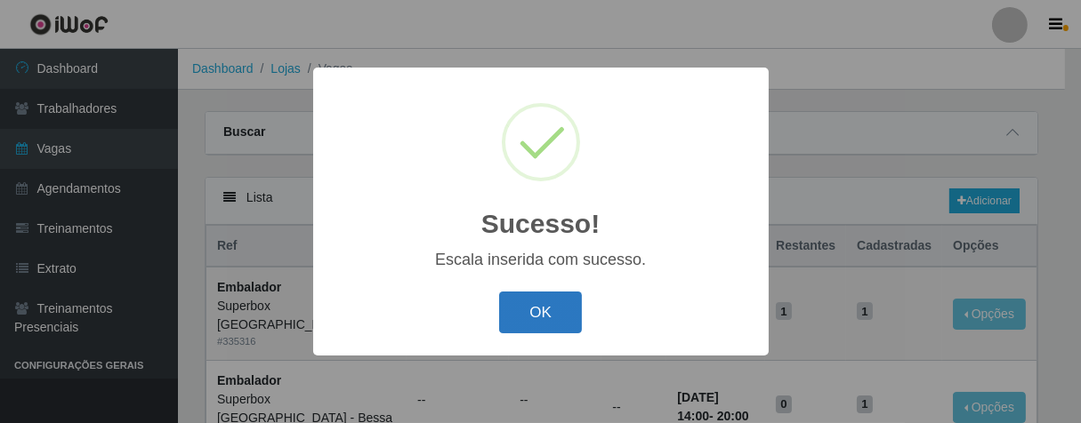
click at [527, 326] on button "OK" at bounding box center [540, 313] width 83 height 42
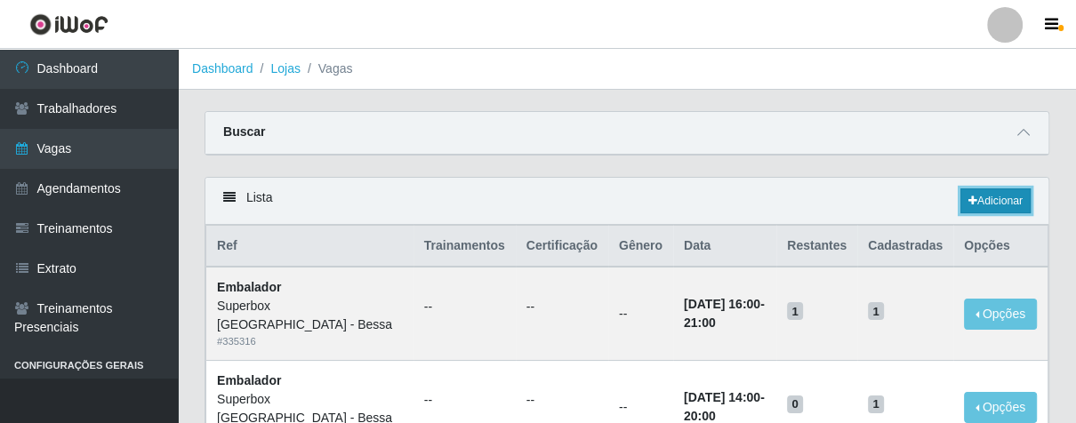
click at [982, 198] on link "Adicionar" at bounding box center [996, 201] width 70 height 25
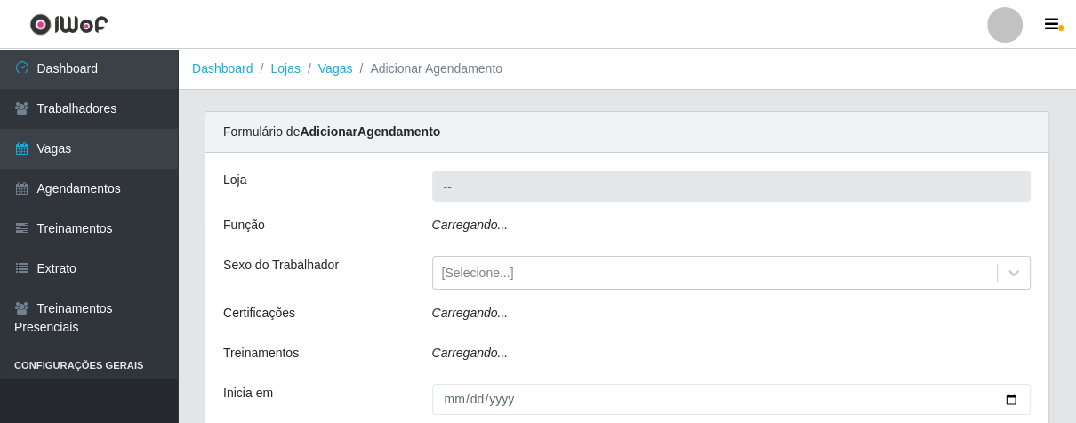
type input "Superbox [GEOGRAPHIC_DATA] - Bessa"
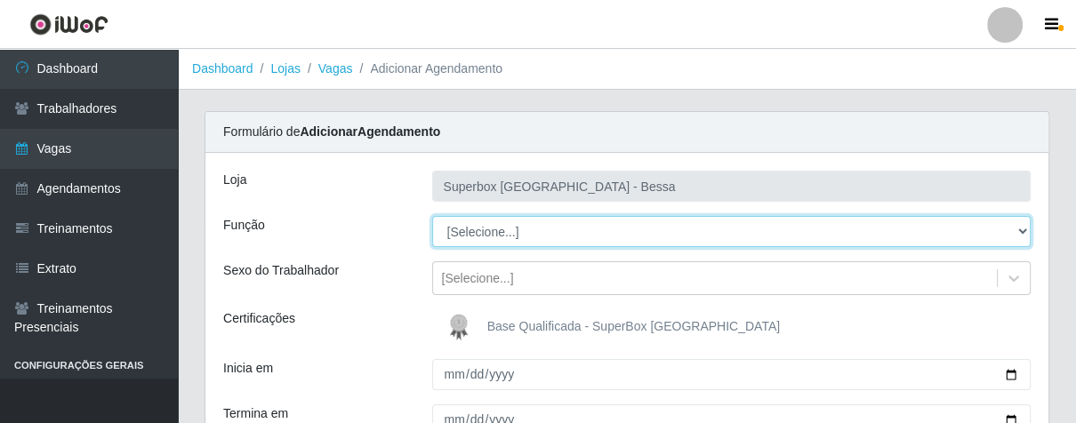
click at [1020, 226] on select "[Selecione...] ASG ASG + ASG ++ Embalador Embalador + Embalador ++ Operador de …" at bounding box center [732, 231] width 600 height 31
select select "22"
click at [432, 216] on select "[Selecione...] ASG ASG + ASG ++ Embalador Embalador + Embalador ++ Operador de …" at bounding box center [732, 231] width 600 height 31
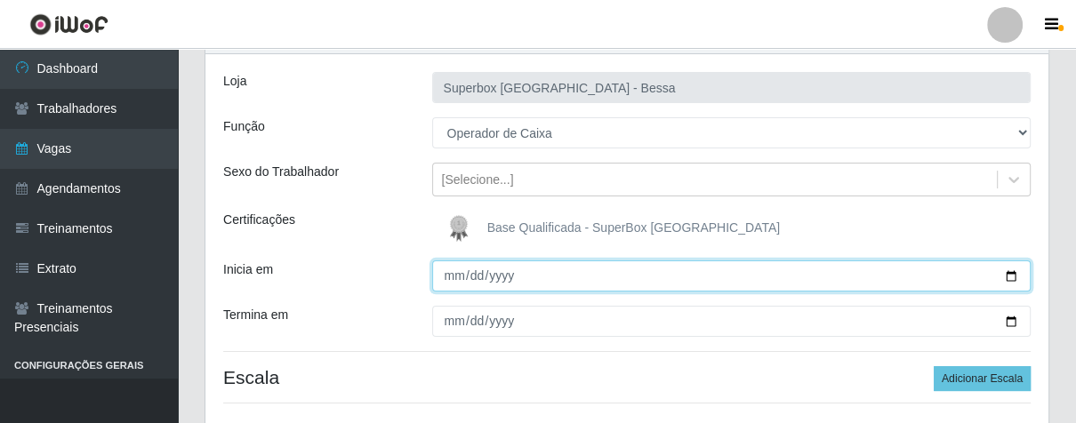
click at [448, 275] on input "Inicia em" at bounding box center [732, 276] width 600 height 31
type input "[DATE]"
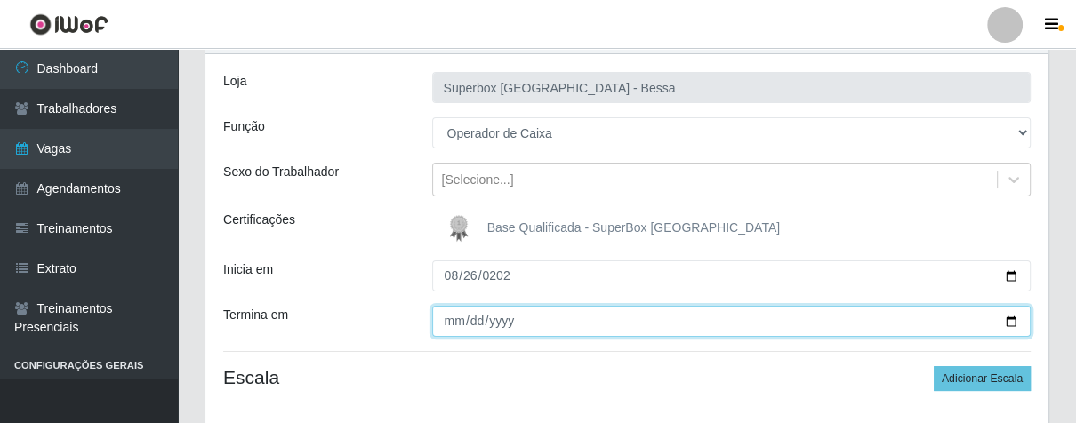
click at [450, 323] on input "Termina em" at bounding box center [732, 321] width 600 height 31
type input "[DATE]"
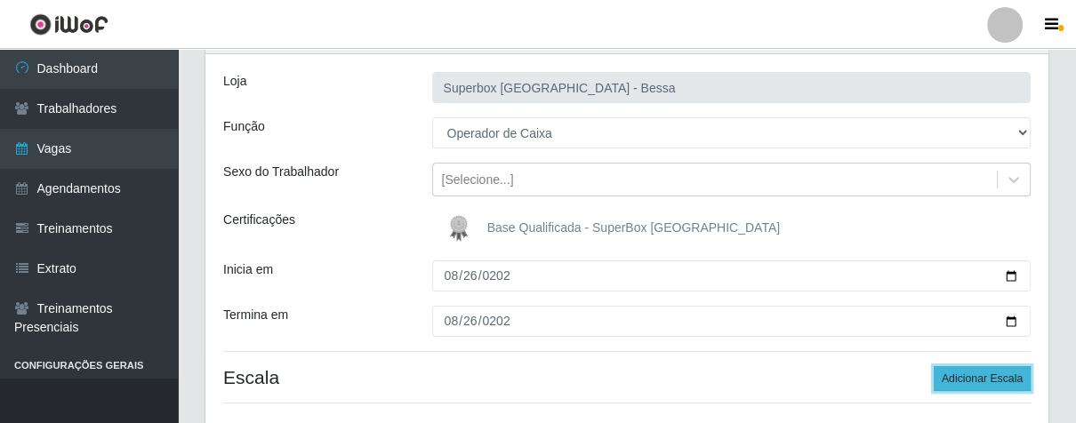
click at [996, 368] on button "Adicionar Escala" at bounding box center [982, 379] width 97 height 25
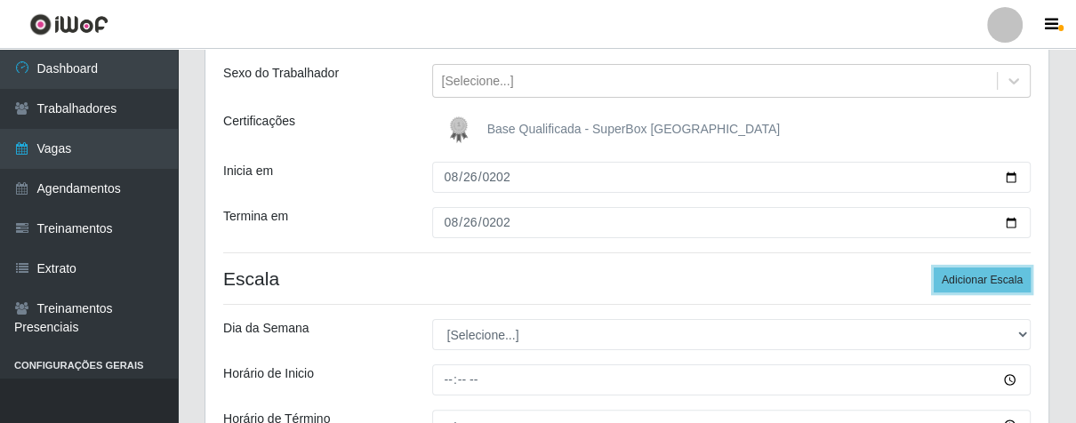
scroll to position [296, 0]
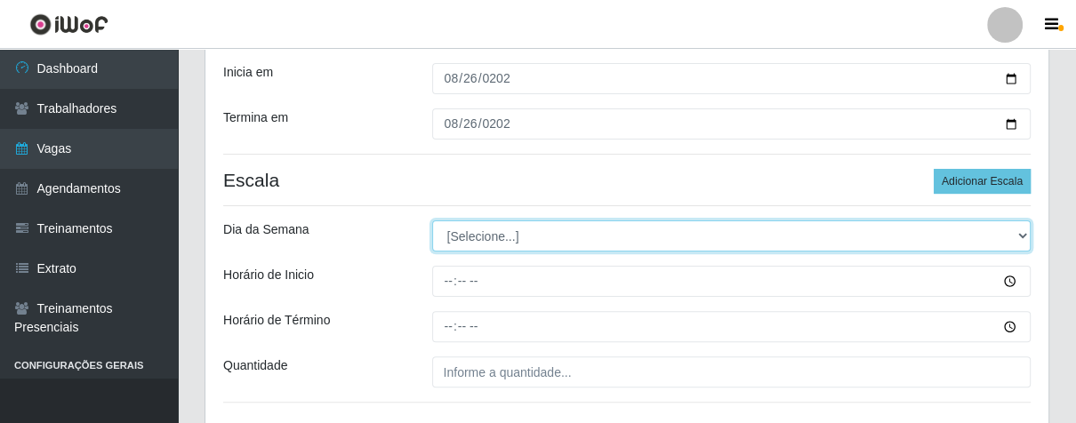
click at [1020, 236] on select "[Selecione...] Segunda Terça Quarta Quinta Sexta Sábado Domingo" at bounding box center [732, 236] width 600 height 31
select select "2"
click at [432, 221] on select "[Selecione...] Segunda Terça Quarta Quinta Sexta Sábado Domingo" at bounding box center [732, 236] width 600 height 31
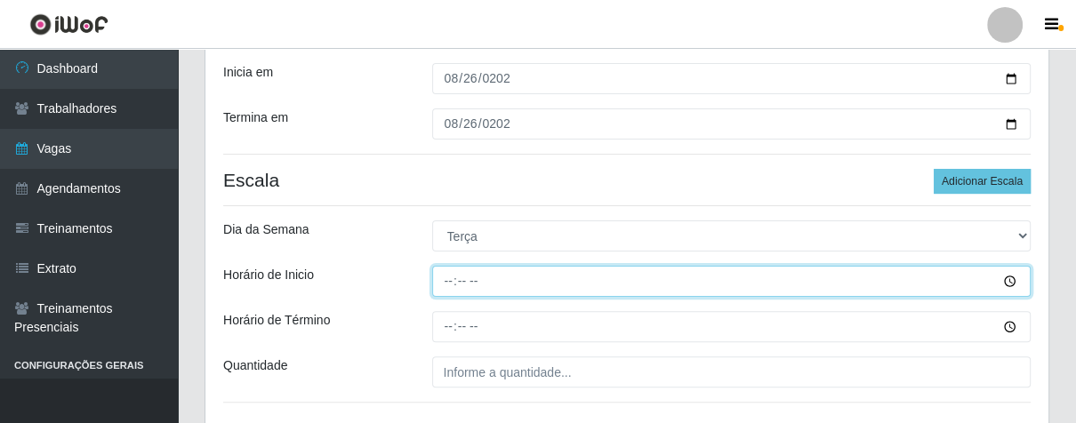
drag, startPoint x: 445, startPoint y: 282, endPoint x: 455, endPoint y: 286, distance: 10.7
click at [451, 285] on input "Horário de Inicio" at bounding box center [732, 281] width 600 height 31
type input "16:00"
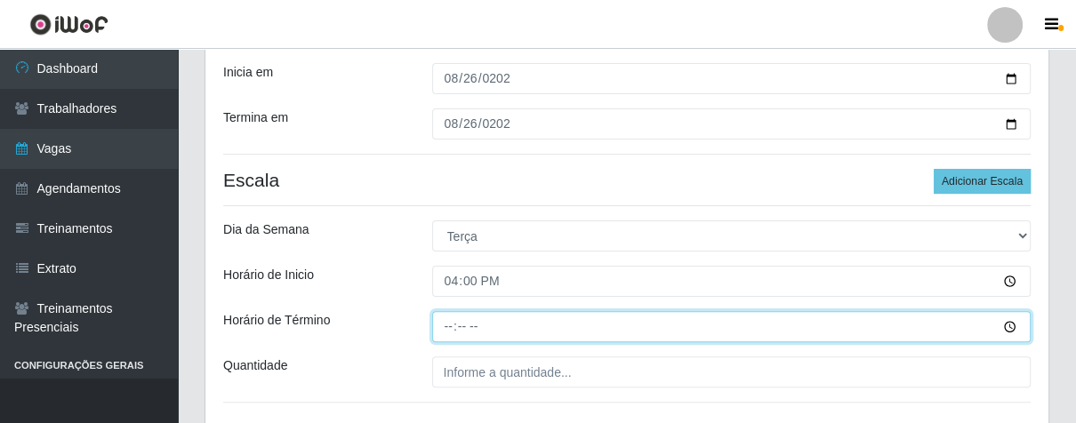
click at [450, 323] on input "Horário de Término" at bounding box center [732, 326] width 600 height 31
type input "21:00"
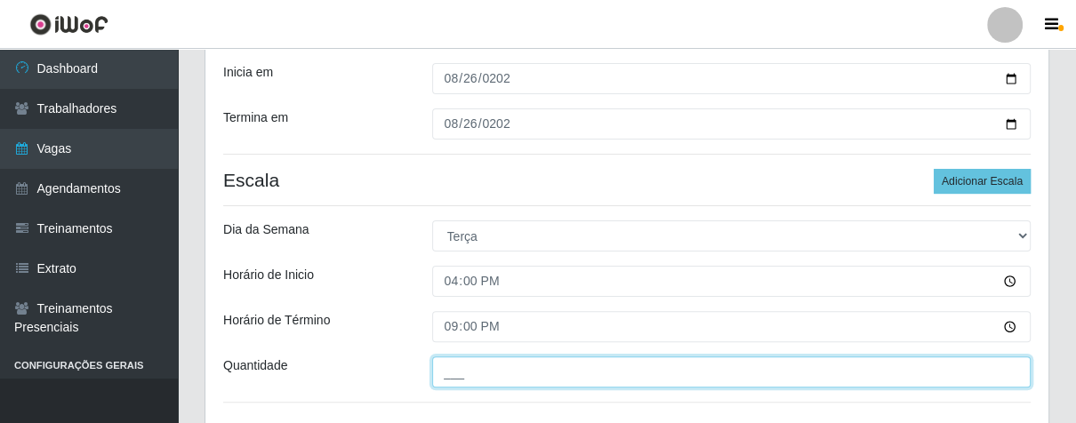
click at [488, 381] on input "___" at bounding box center [732, 372] width 600 height 31
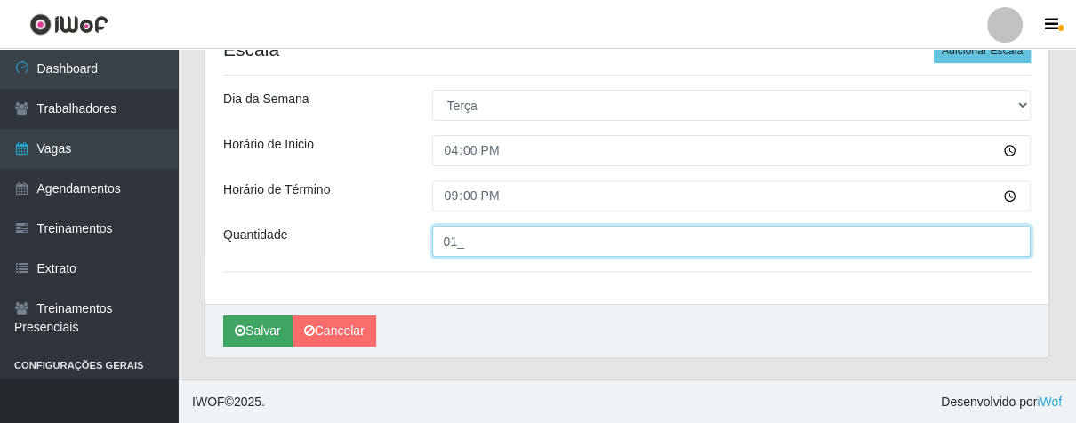
type input "01_"
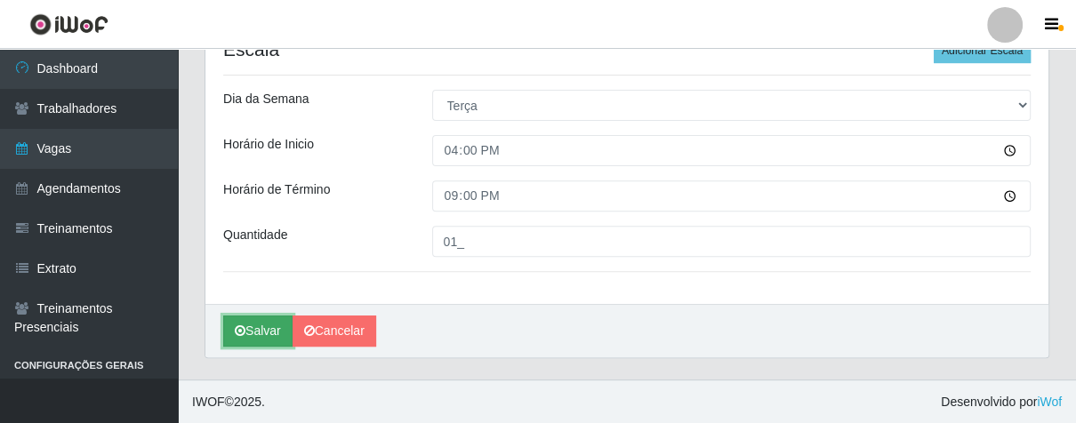
click at [262, 340] on button "Salvar" at bounding box center [257, 331] width 69 height 31
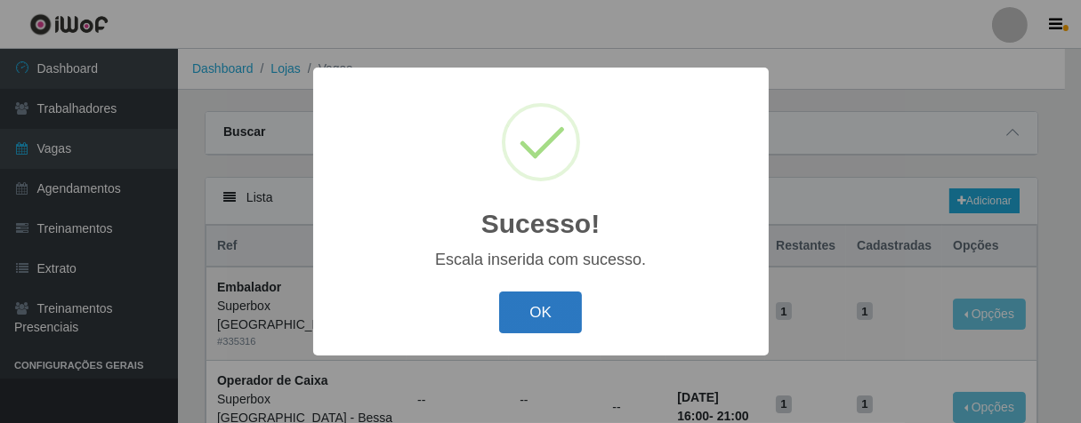
click at [566, 311] on button "OK" at bounding box center [540, 313] width 83 height 42
